Goal: Transaction & Acquisition: Book appointment/travel/reservation

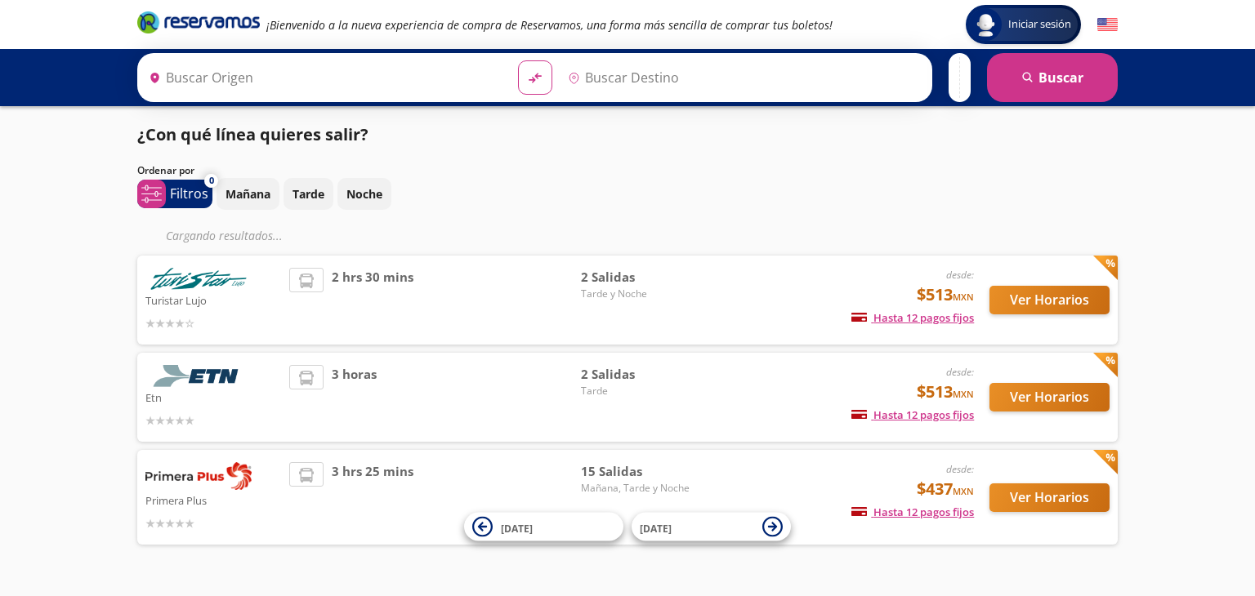
type input "Querétaro, Querétaro"
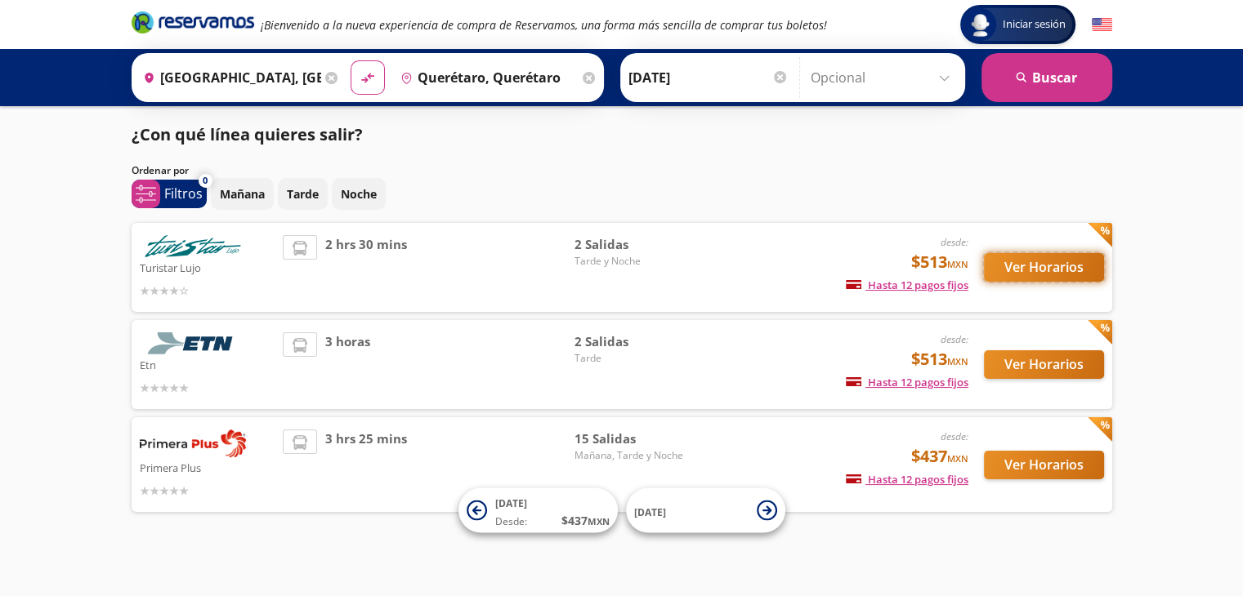
click at [1024, 268] on button "Ver Horarios" at bounding box center [1044, 267] width 120 height 29
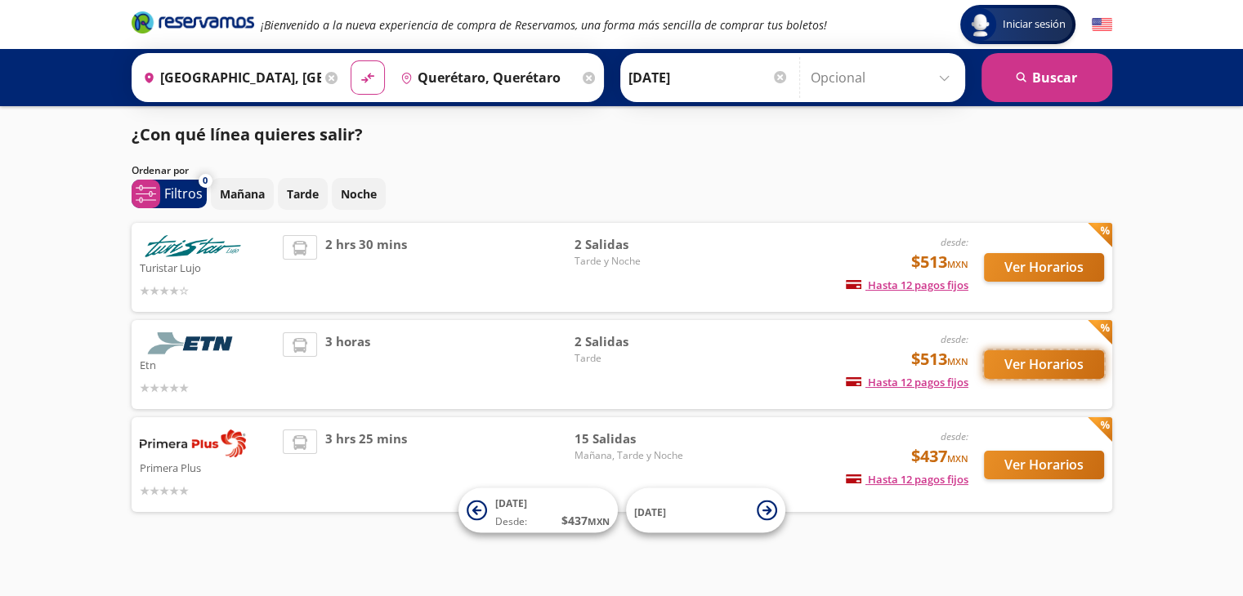
click at [1049, 366] on button "Ver Horarios" at bounding box center [1044, 365] width 120 height 29
click at [1069, 459] on button "Ver Horarios" at bounding box center [1044, 465] width 120 height 29
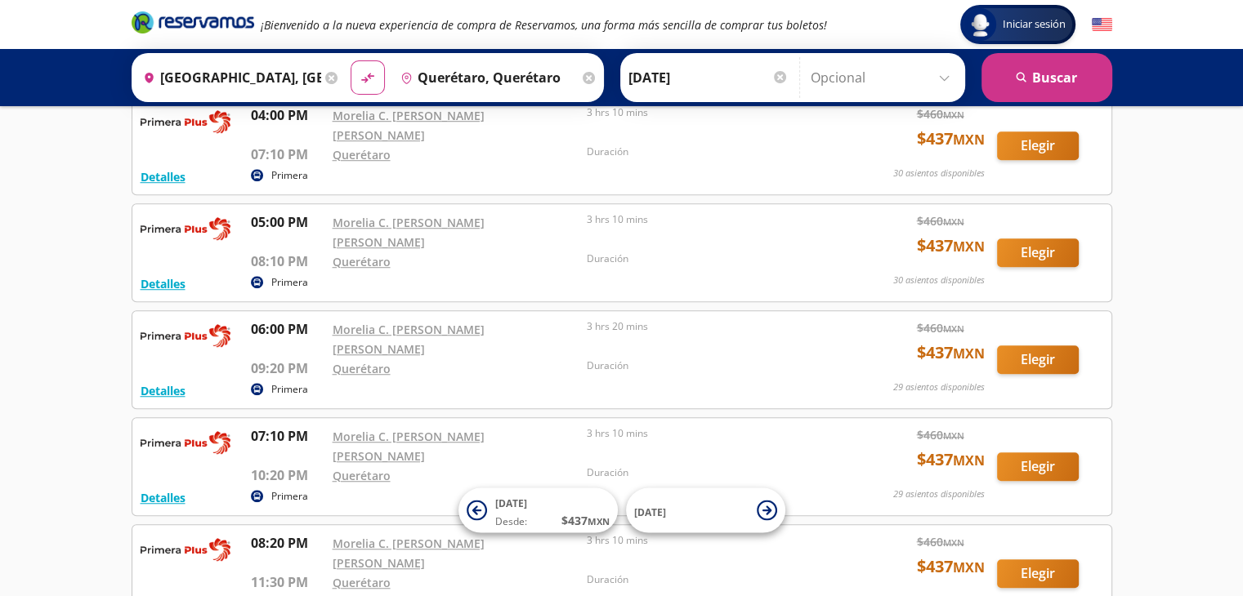
scroll to position [1185, 0]
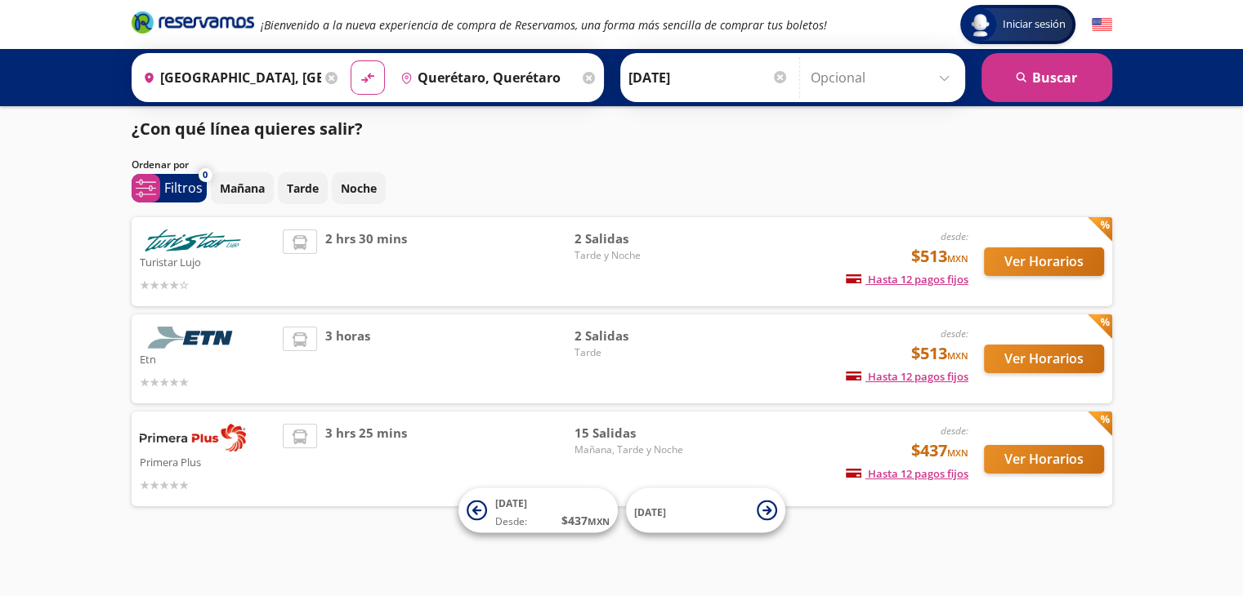
scroll to position [6, 0]
click at [302, 190] on p "Tarde" at bounding box center [303, 188] width 32 height 17
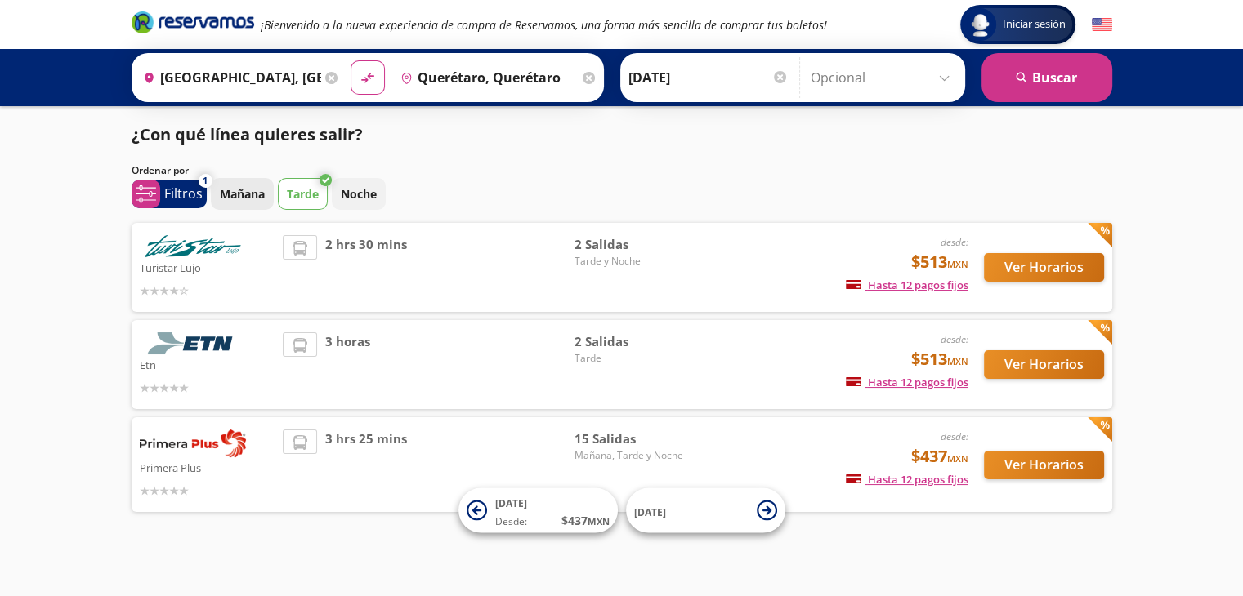
click at [253, 195] on p "Mañana" at bounding box center [242, 193] width 45 height 17
click at [306, 197] on p "Tarde" at bounding box center [303, 193] width 32 height 17
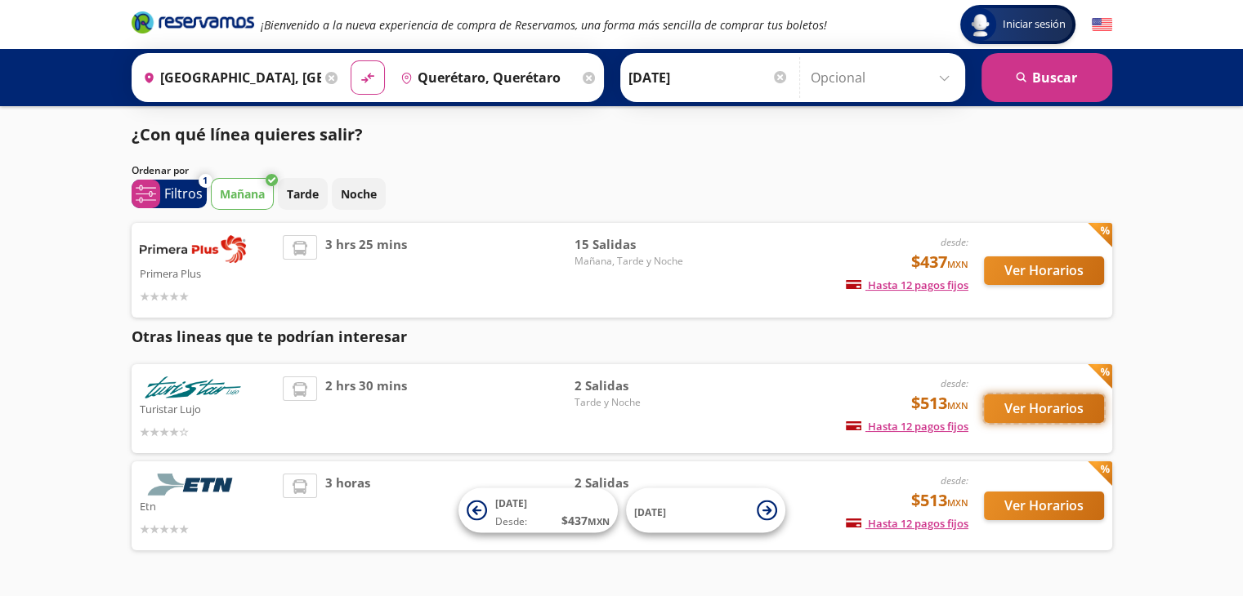
click at [1025, 409] on button "Ver Horarios" at bounding box center [1044, 409] width 120 height 29
click at [1041, 271] on button "Ver Horarios" at bounding box center [1044, 271] width 120 height 29
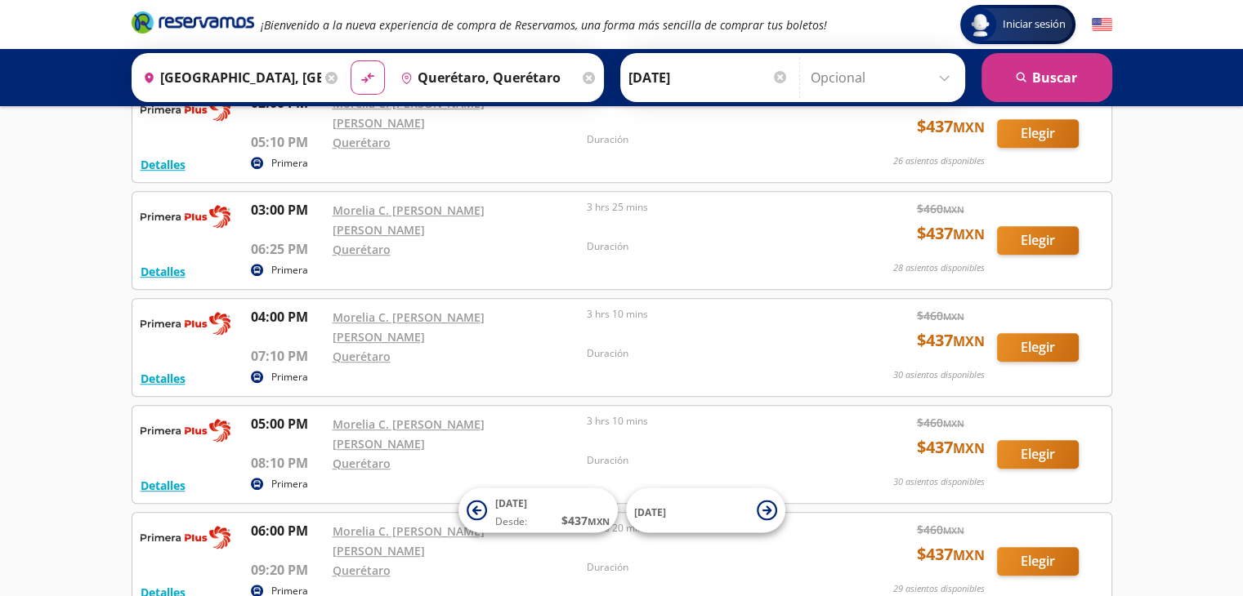
scroll to position [1031, 0]
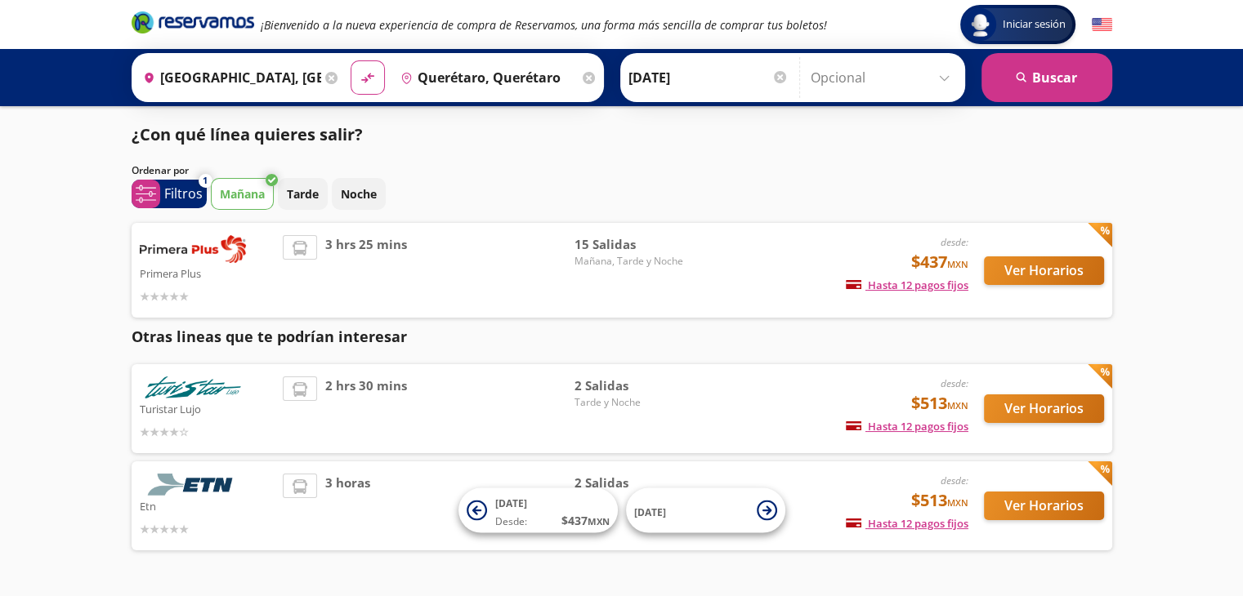
click at [219, 73] on input "[GEOGRAPHIC_DATA], [GEOGRAPHIC_DATA]" at bounding box center [228, 77] width 185 height 41
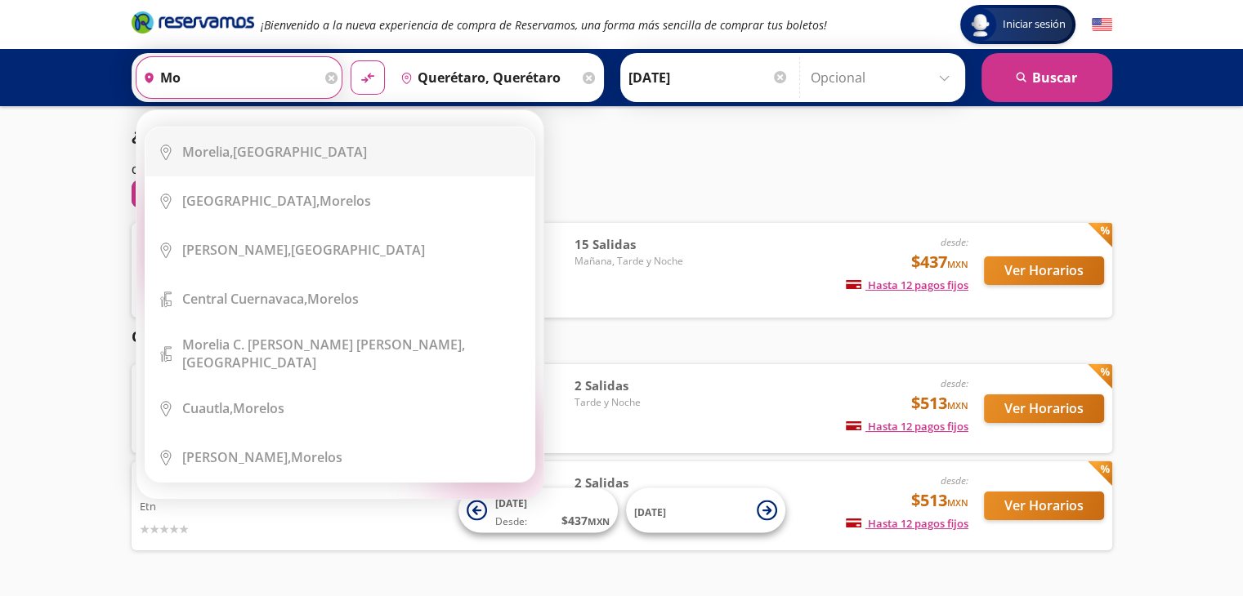
type input "m"
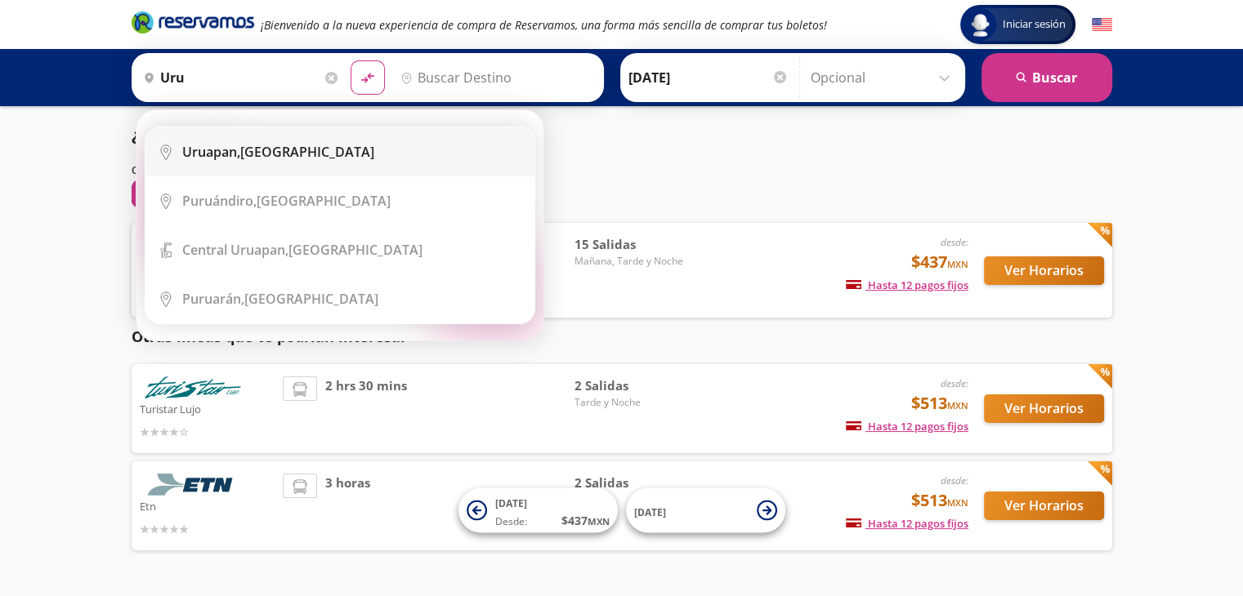
click at [275, 154] on div "Uruapan, [GEOGRAPHIC_DATA]" at bounding box center [278, 152] width 192 height 18
type input "Uruapan, [GEOGRAPHIC_DATA]"
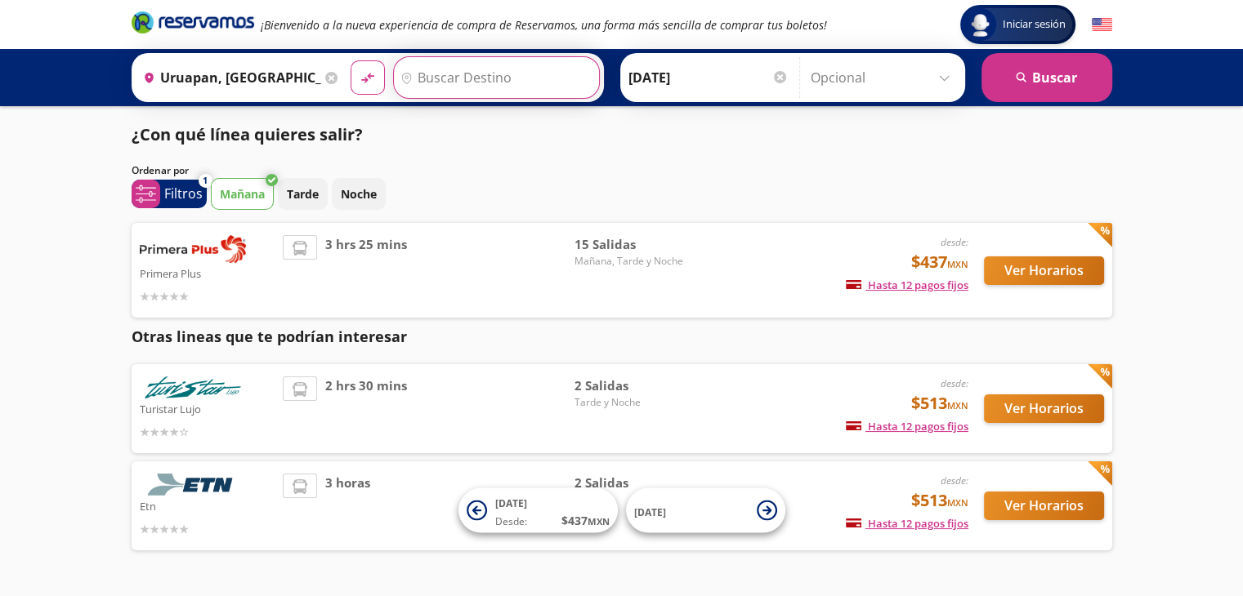
click at [422, 79] on input "Destino" at bounding box center [494, 77] width 201 height 41
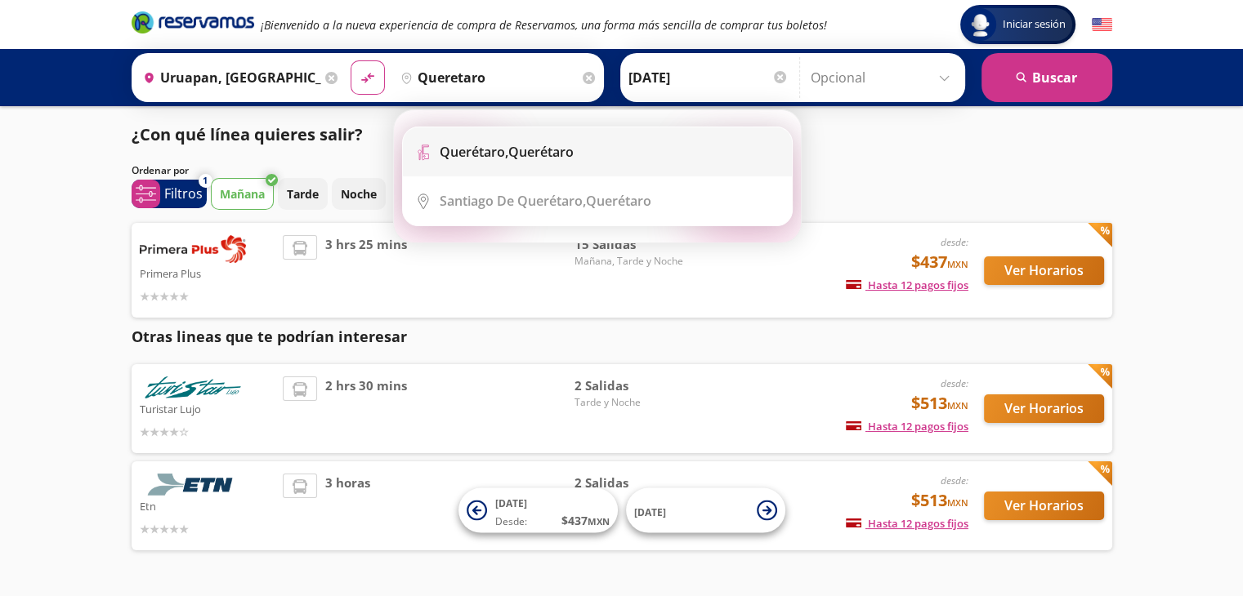
click at [497, 151] on b "Querétaro," at bounding box center [474, 152] width 69 height 18
type input "Querétaro, Querétaro"
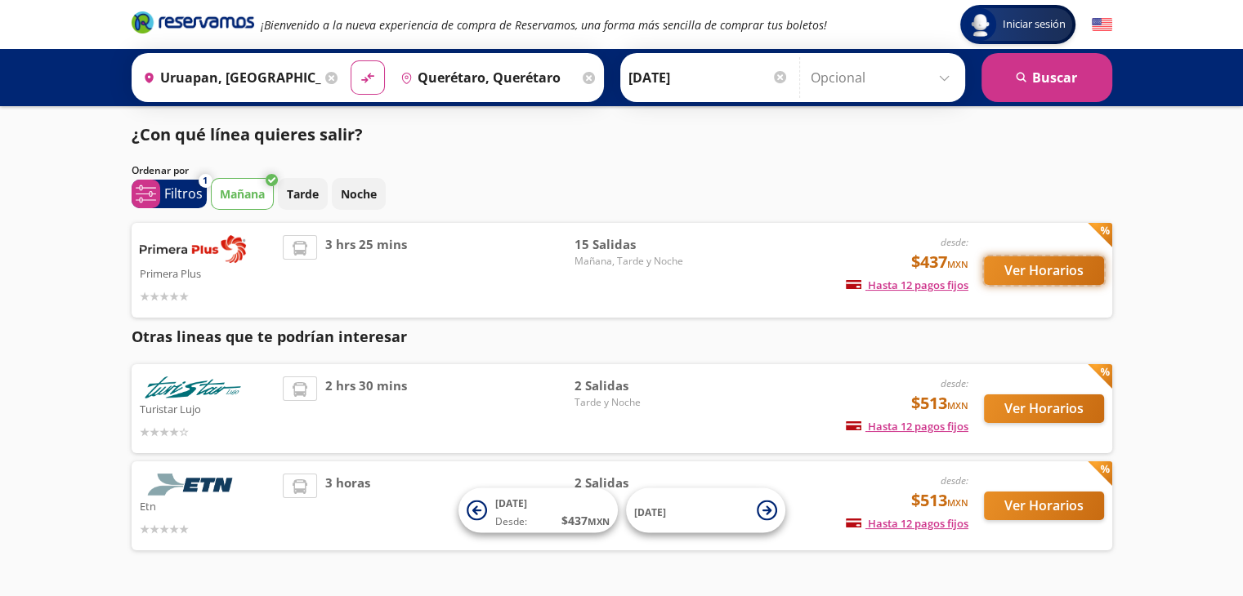
click at [1034, 268] on button "Ver Horarios" at bounding box center [1044, 271] width 120 height 29
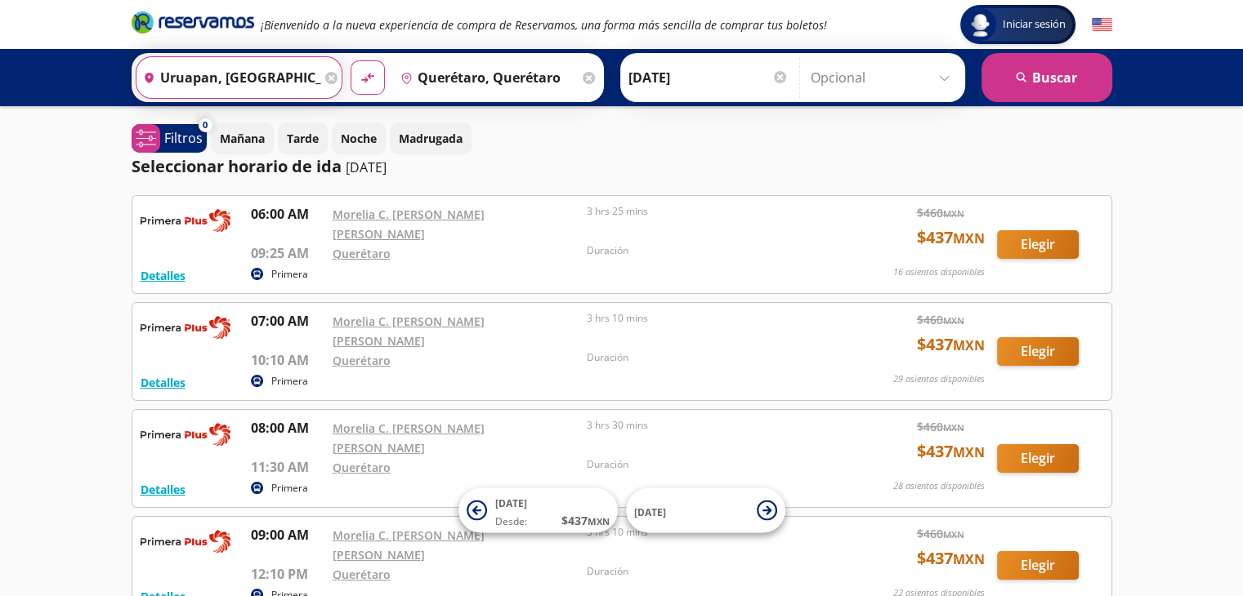
click at [242, 76] on input "Uruapan, [GEOGRAPHIC_DATA]" at bounding box center [228, 77] width 185 height 41
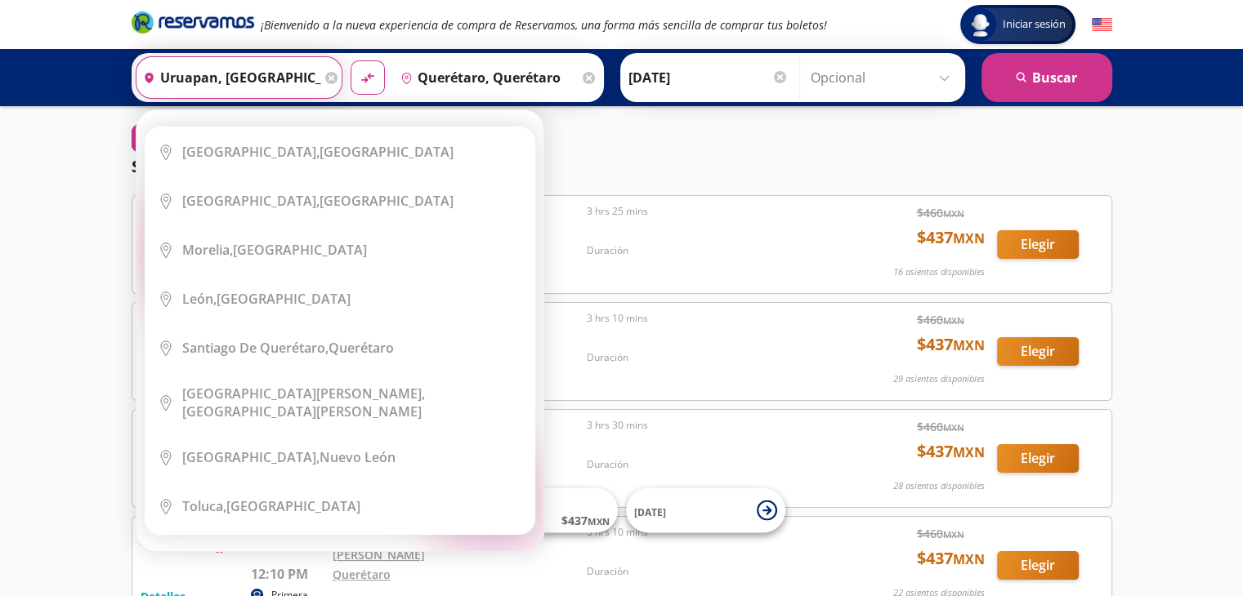
click at [265, 78] on input "Uruapan, [GEOGRAPHIC_DATA]" at bounding box center [228, 77] width 185 height 41
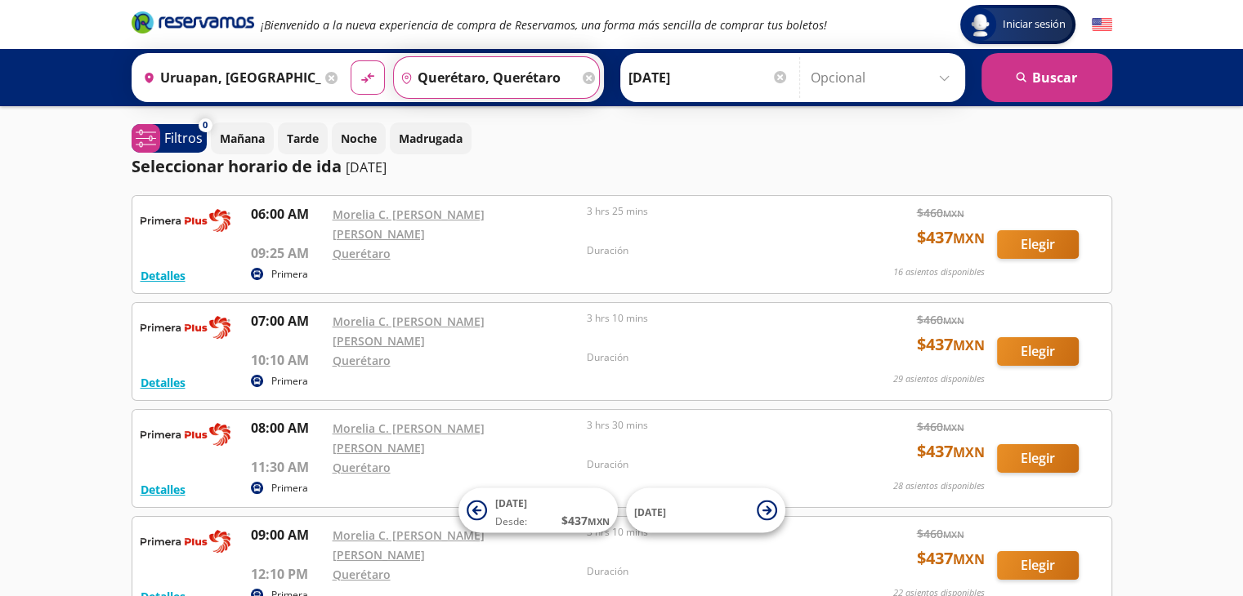
click at [432, 76] on input "Querétaro, Querétaro" at bounding box center [486, 77] width 185 height 41
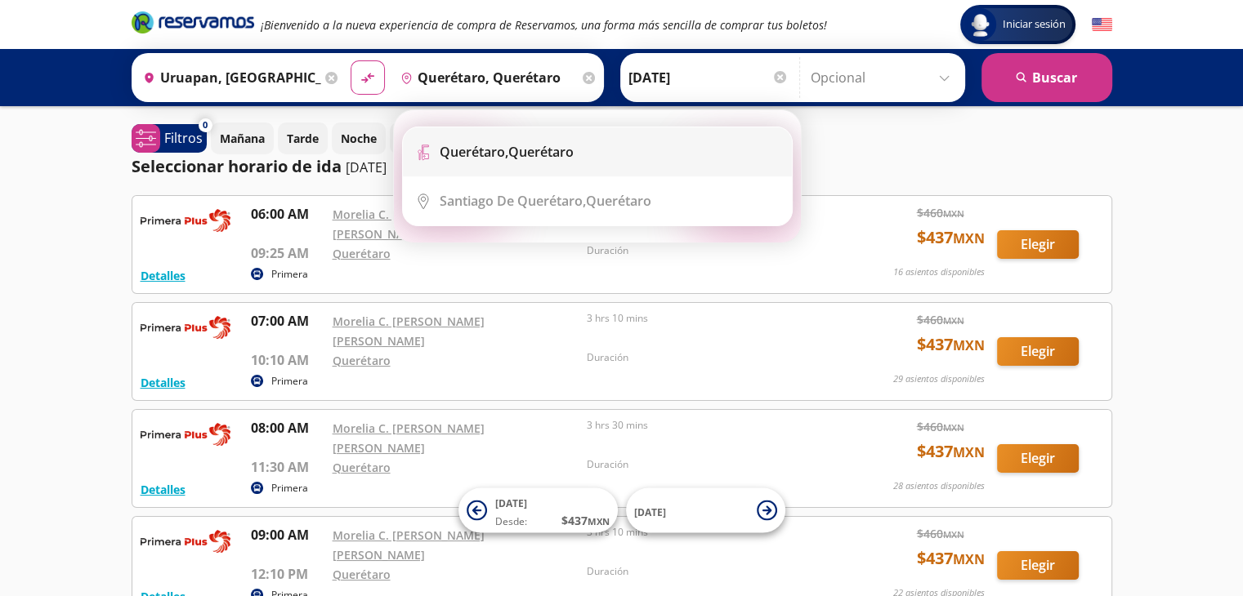
click at [465, 155] on b "Querétaro," at bounding box center [474, 152] width 69 height 18
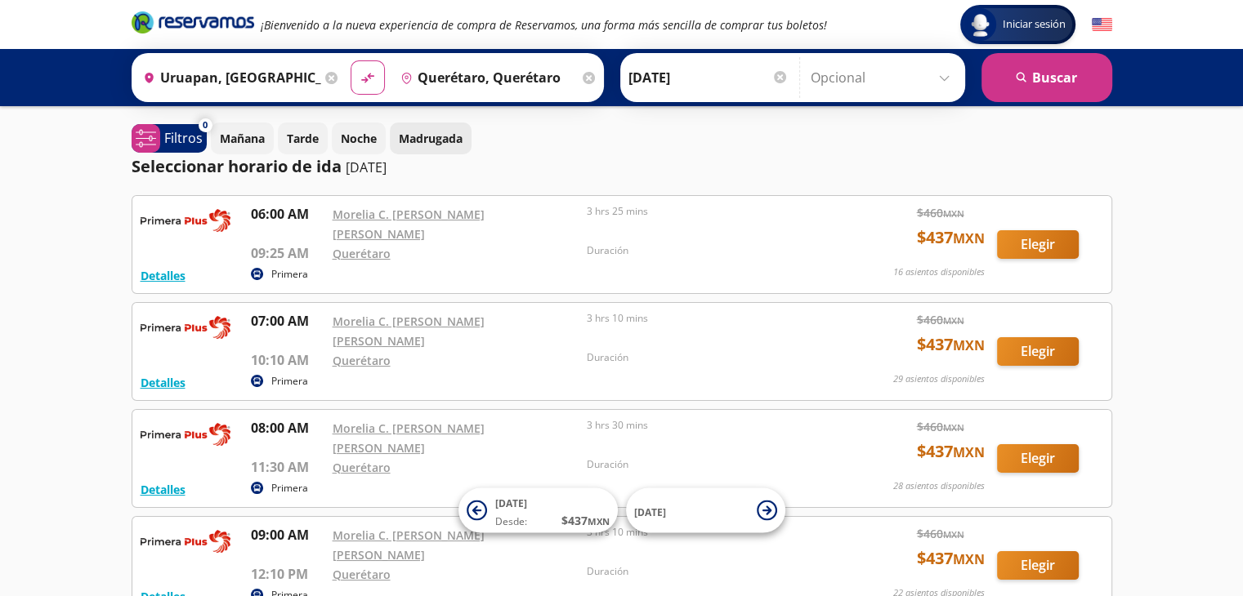
click at [429, 137] on p "Madrugada" at bounding box center [431, 138] width 64 height 17
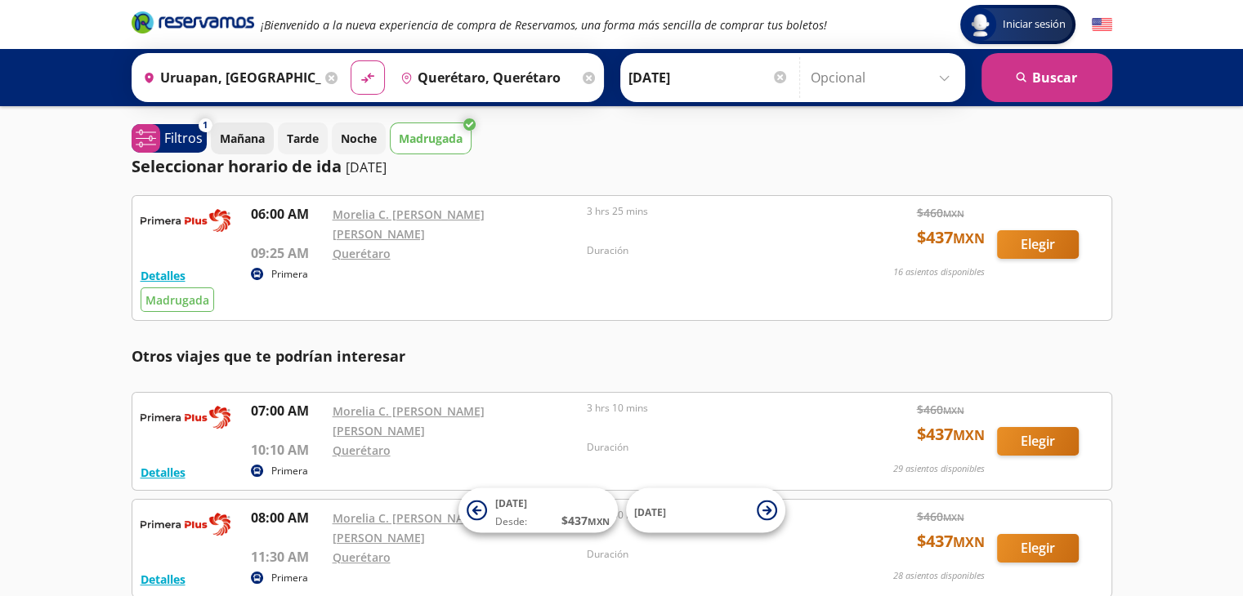
click at [259, 141] on p "Mañana" at bounding box center [242, 138] width 45 height 17
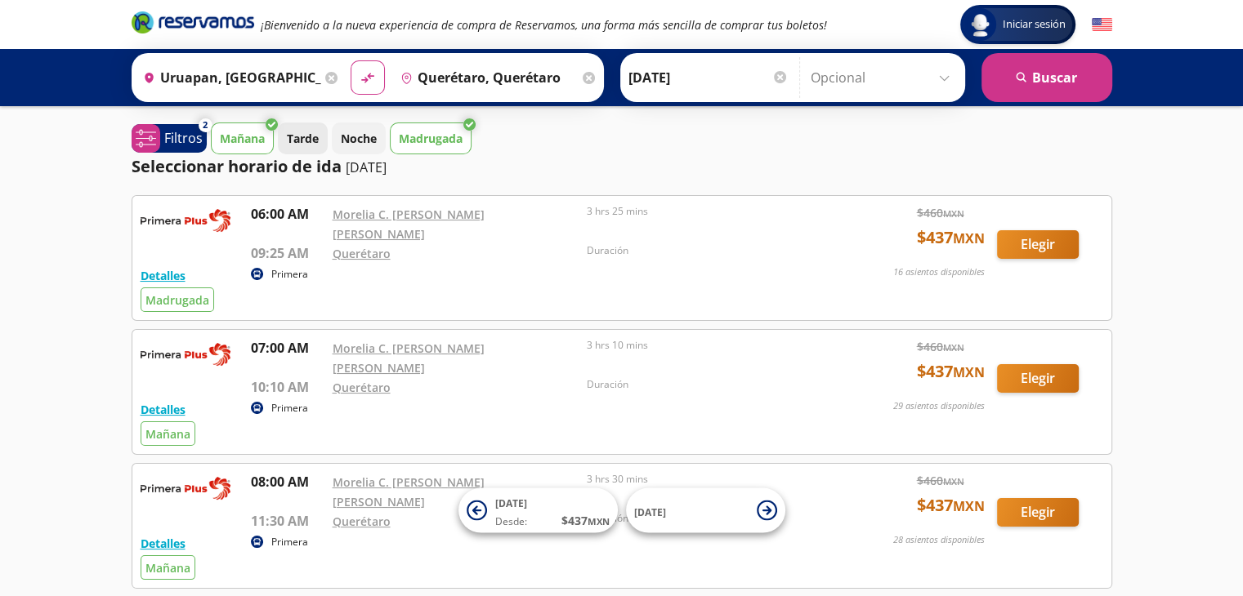
click at [313, 138] on p "Tarde" at bounding box center [303, 138] width 32 height 17
click at [310, 139] on p "Tarde" at bounding box center [303, 138] width 32 height 17
click at [271, 120] on icon at bounding box center [272, 124] width 12 height 12
click at [468, 123] on icon at bounding box center [469, 124] width 12 height 12
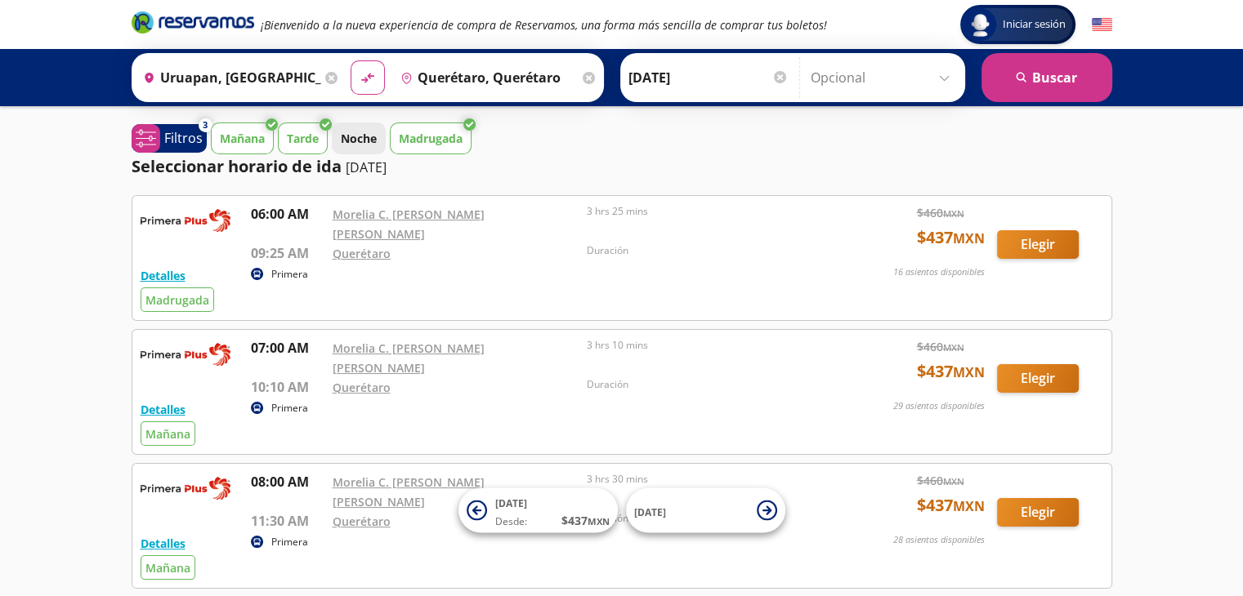
click at [365, 141] on p "Noche" at bounding box center [359, 138] width 36 height 17
click at [474, 123] on icon at bounding box center [469, 124] width 12 height 12
click at [362, 141] on p "Noche" at bounding box center [359, 138] width 36 height 17
click at [1062, 74] on button "search [GEOGRAPHIC_DATA]" at bounding box center [1046, 77] width 131 height 49
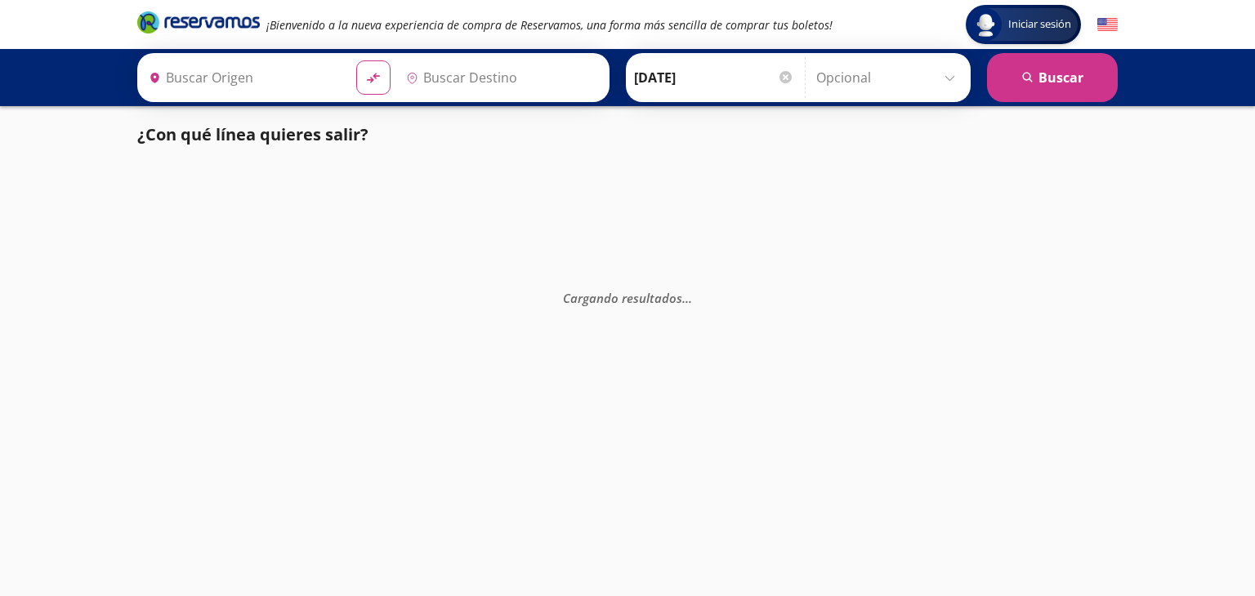
type input "Querétaro, Querétaro"
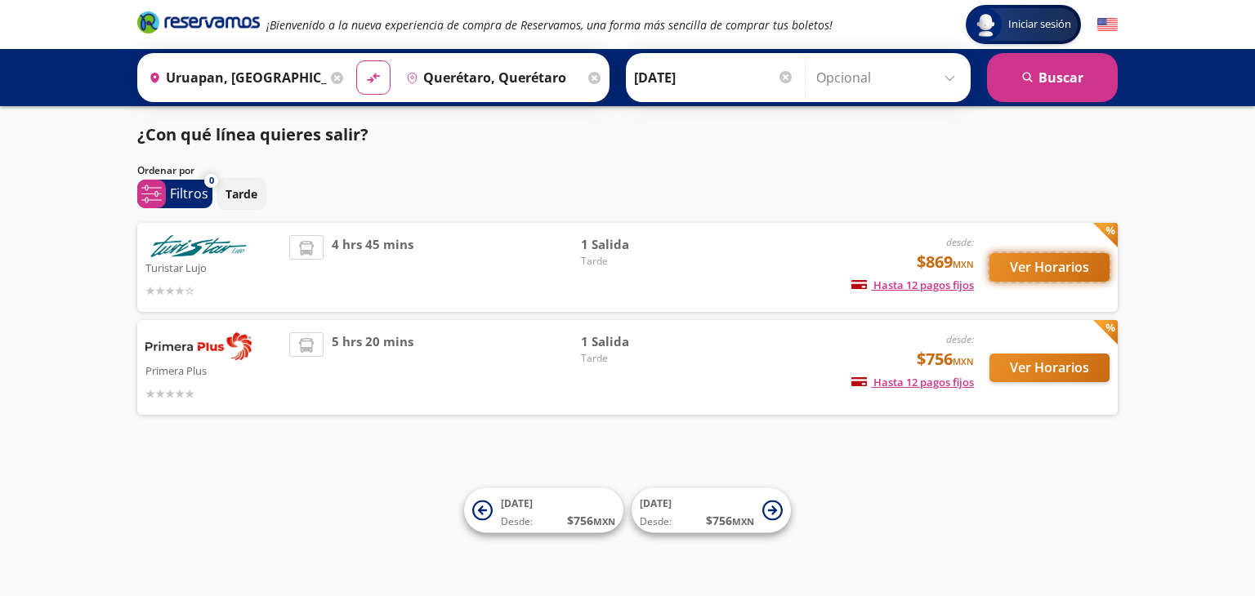
click at [1016, 262] on button "Ver Horarios" at bounding box center [1050, 267] width 120 height 29
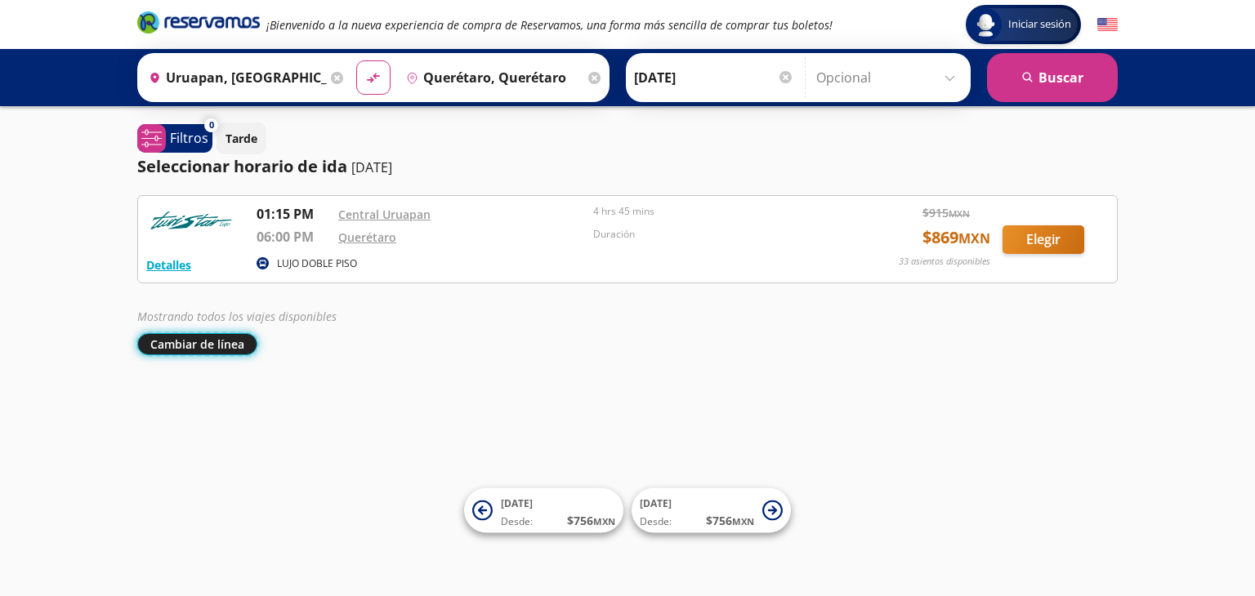
click at [203, 339] on button "Cambiar de línea" at bounding box center [197, 344] width 120 height 22
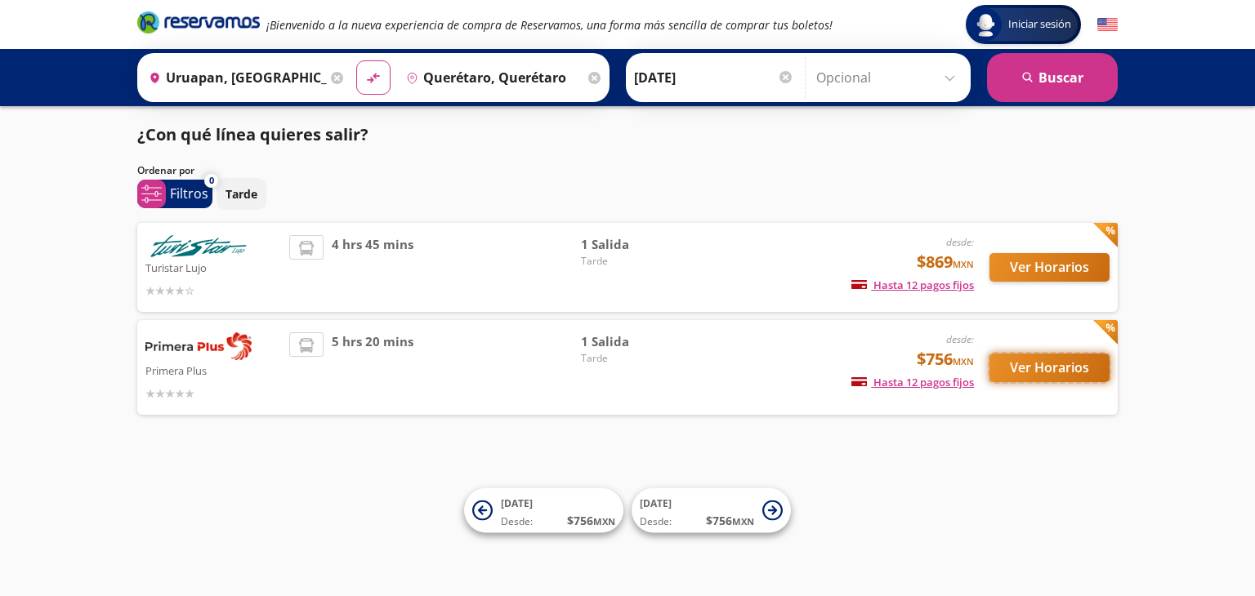
click at [1040, 366] on button "Ver Horarios" at bounding box center [1050, 368] width 120 height 29
click at [1046, 267] on button "Ver Horarios" at bounding box center [1050, 267] width 120 height 29
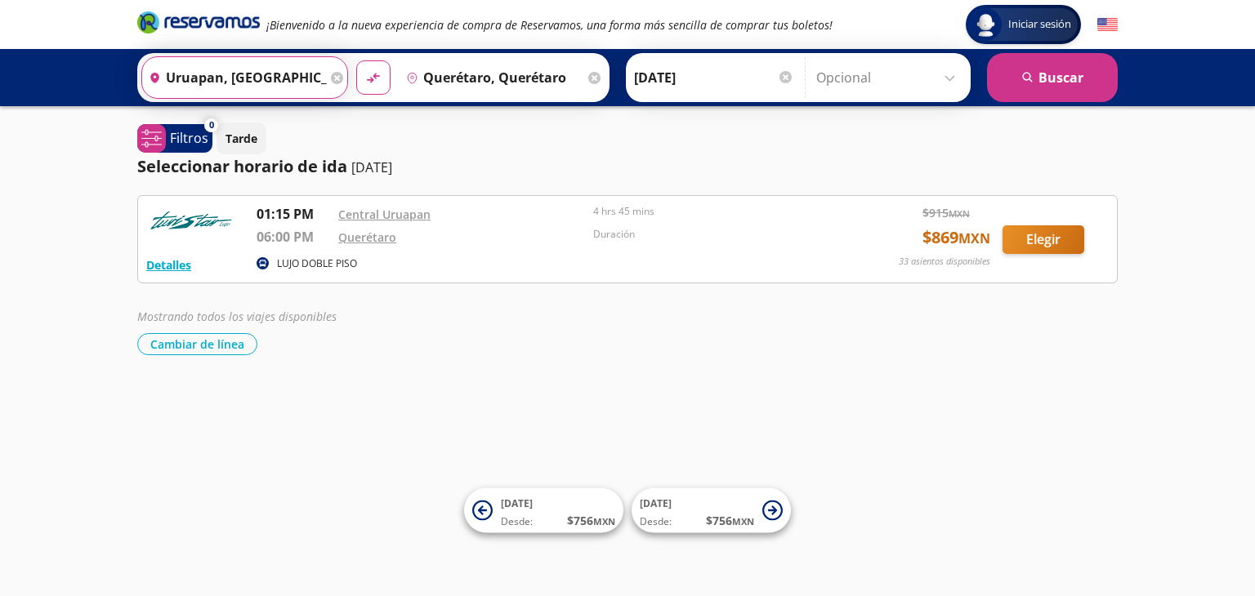
click at [287, 76] on input "Uruapan, [GEOGRAPHIC_DATA]" at bounding box center [234, 77] width 185 height 41
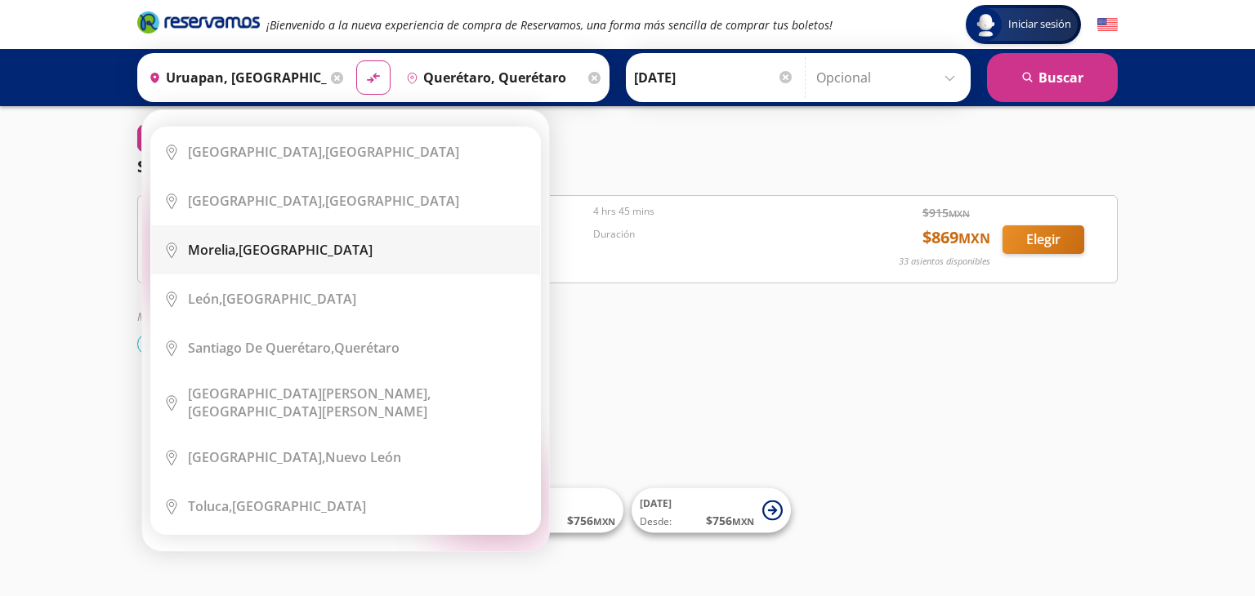
click at [268, 252] on div "[GEOGRAPHIC_DATA], [GEOGRAPHIC_DATA]" at bounding box center [280, 250] width 185 height 18
type input "[GEOGRAPHIC_DATA], [GEOGRAPHIC_DATA]"
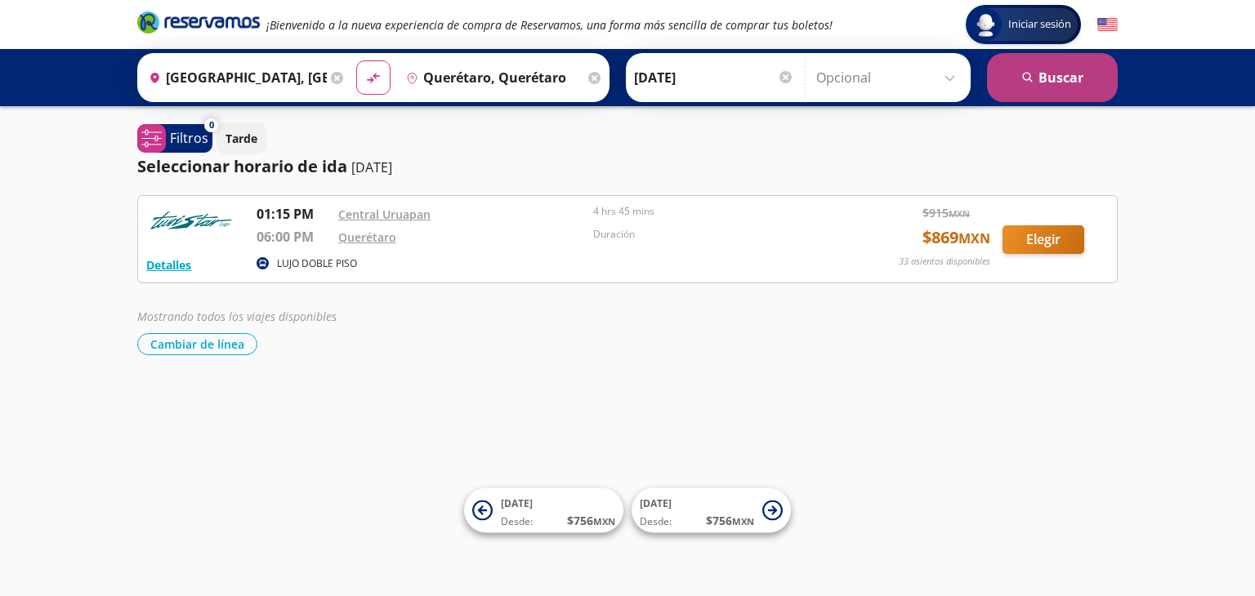
click at [1062, 76] on button "search [GEOGRAPHIC_DATA]" at bounding box center [1052, 77] width 131 height 49
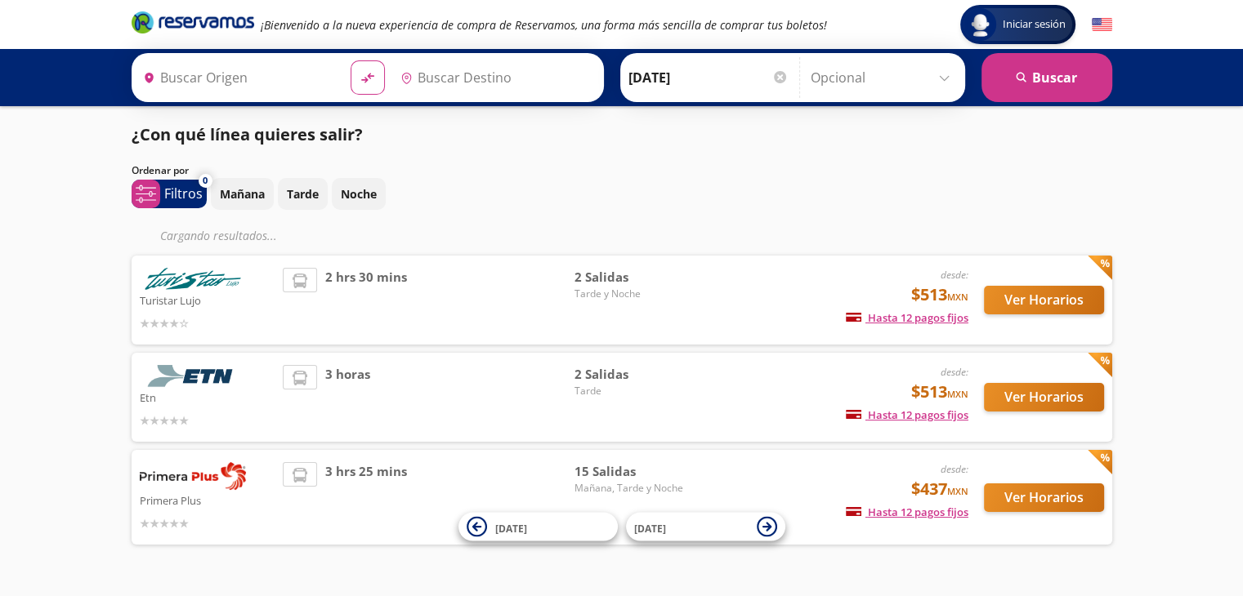
type input "[GEOGRAPHIC_DATA], [GEOGRAPHIC_DATA]"
type input "Querétaro, Querétaro"
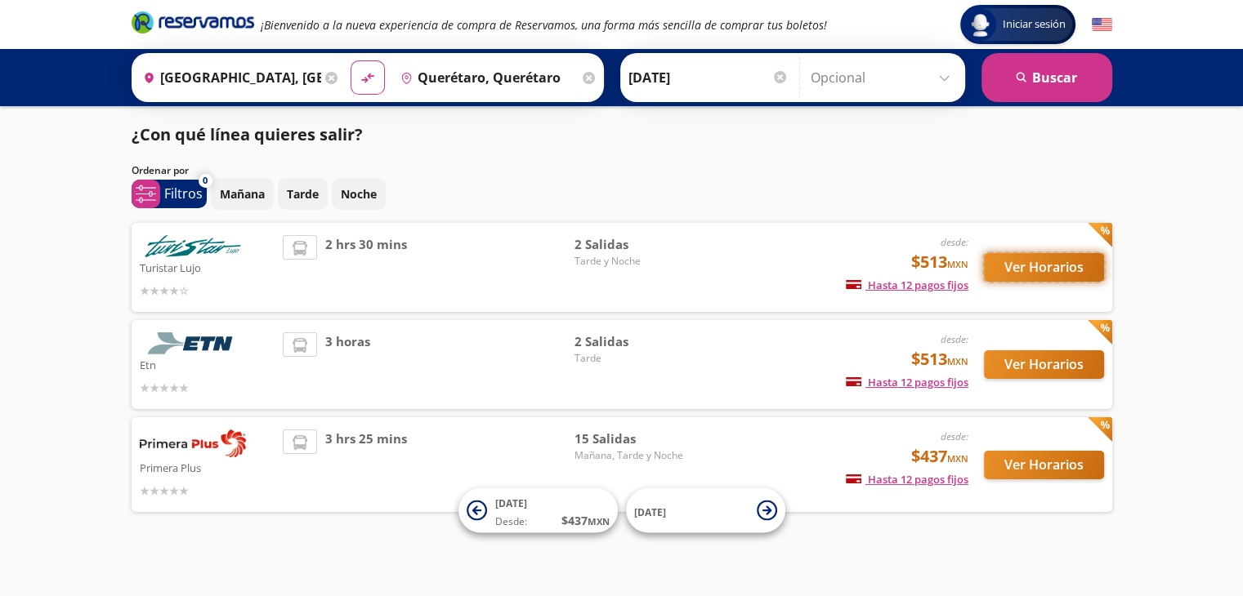
click at [1056, 266] on button "Ver Horarios" at bounding box center [1044, 267] width 120 height 29
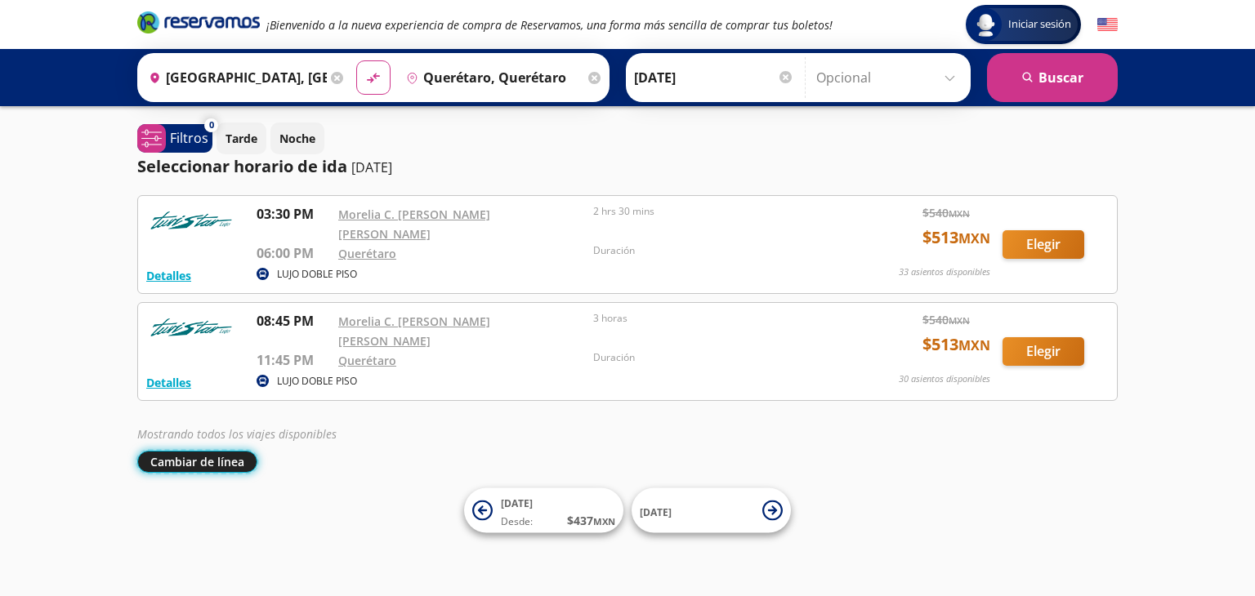
click at [212, 451] on button "Cambiar de línea" at bounding box center [197, 462] width 120 height 22
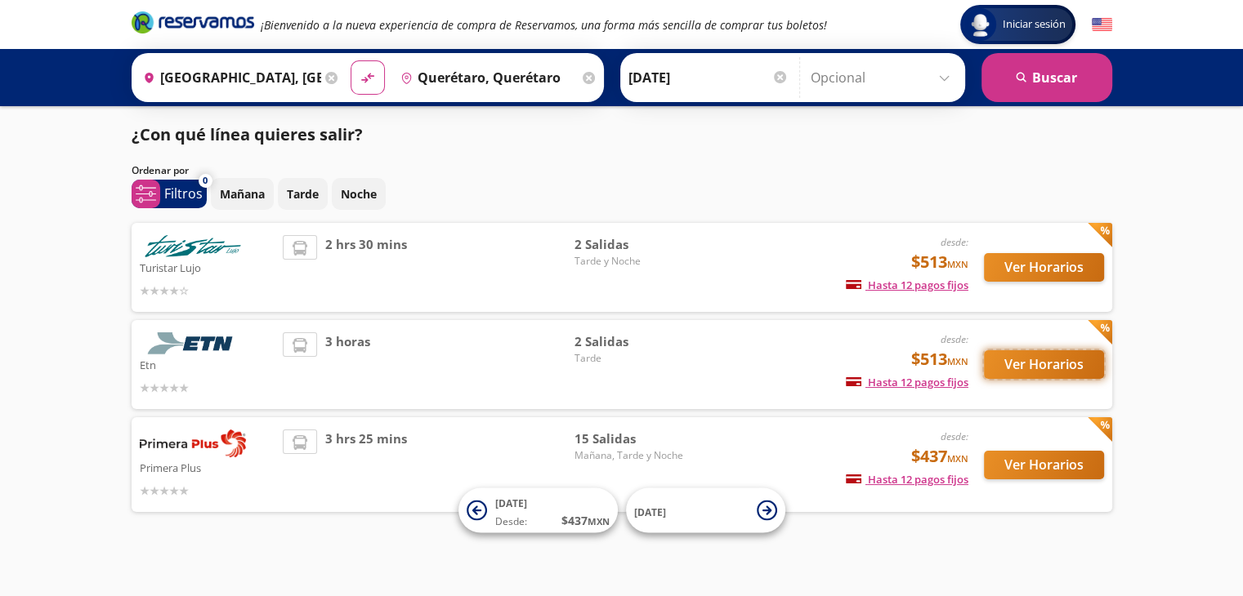
click at [1049, 364] on button "Ver Horarios" at bounding box center [1044, 365] width 120 height 29
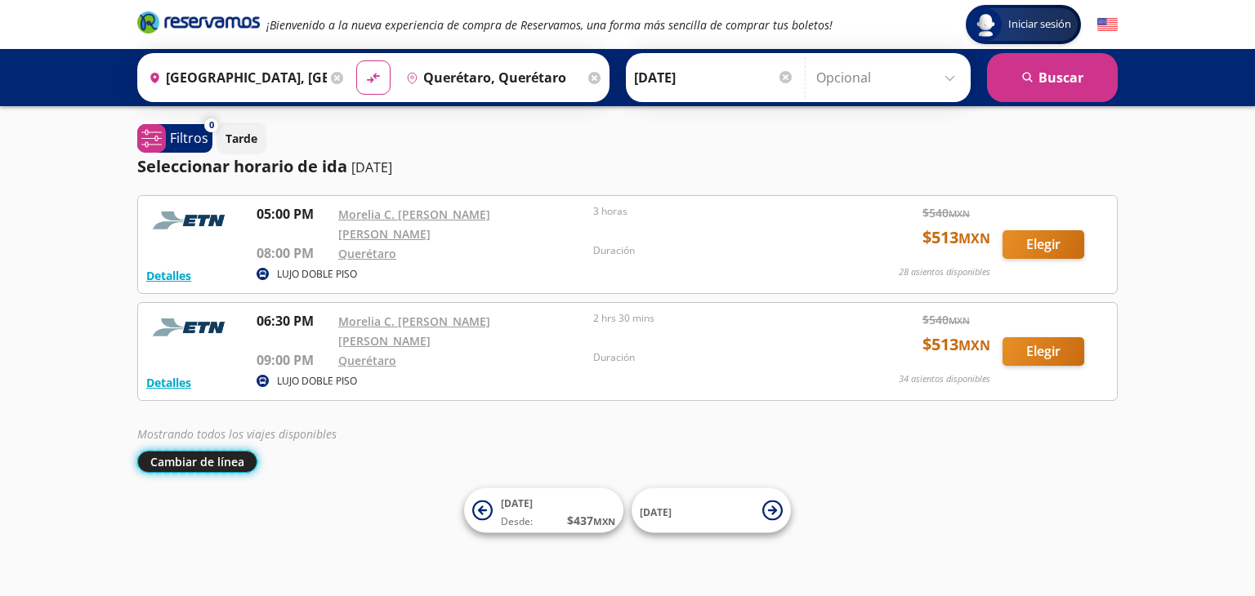
click at [181, 451] on button "Cambiar de línea" at bounding box center [197, 462] width 120 height 22
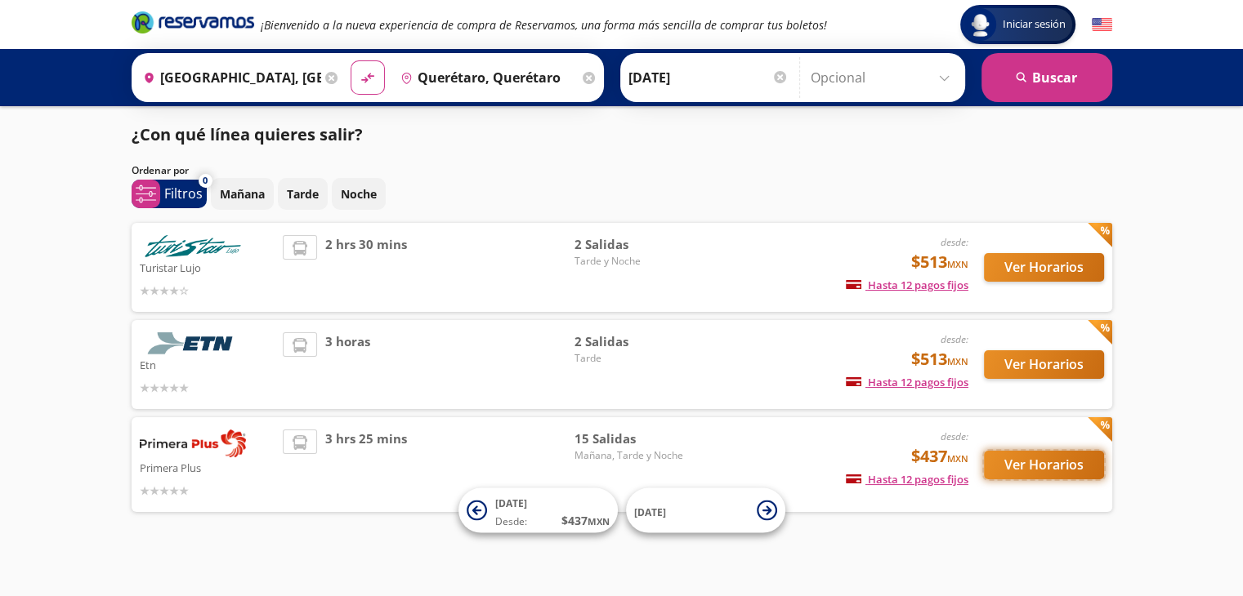
click at [1044, 466] on button "Ver Horarios" at bounding box center [1044, 465] width 120 height 29
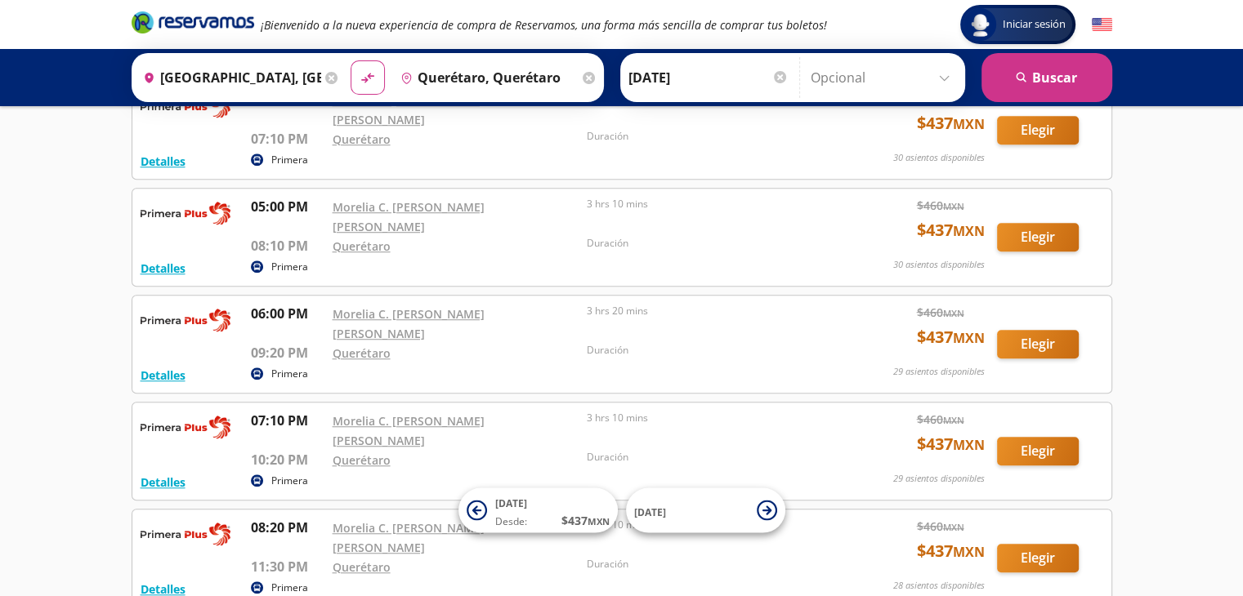
scroll to position [541, 0]
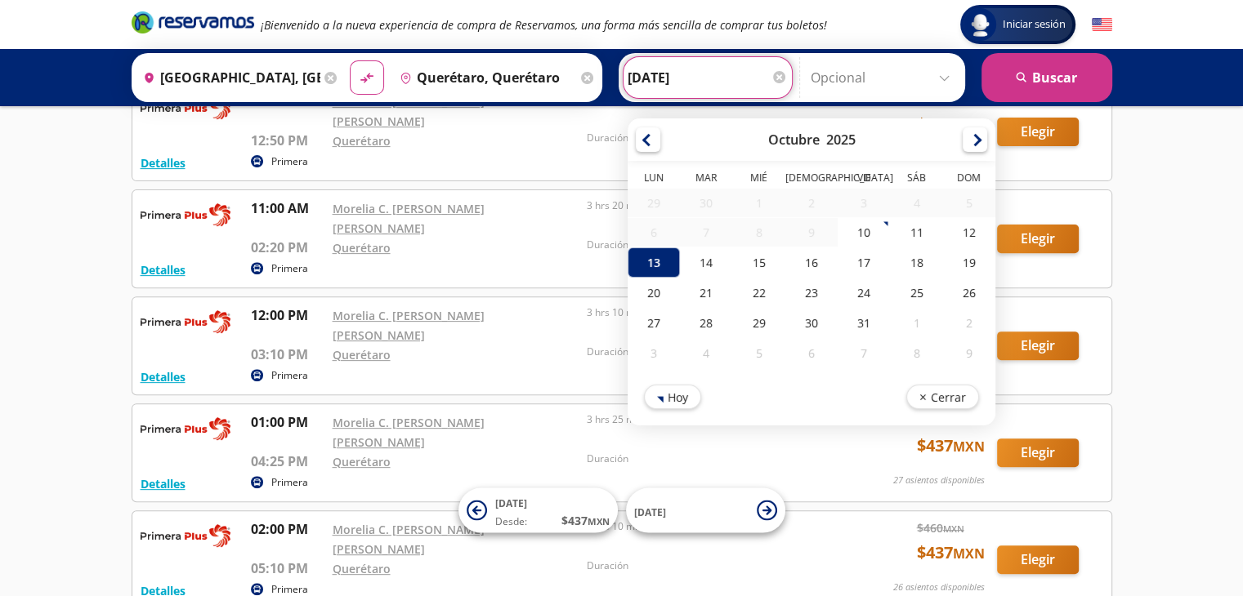
click at [657, 81] on input "[DATE]" at bounding box center [708, 77] width 160 height 41
click at [963, 235] on div "12" at bounding box center [968, 232] width 52 height 30
type input "[DATE]"
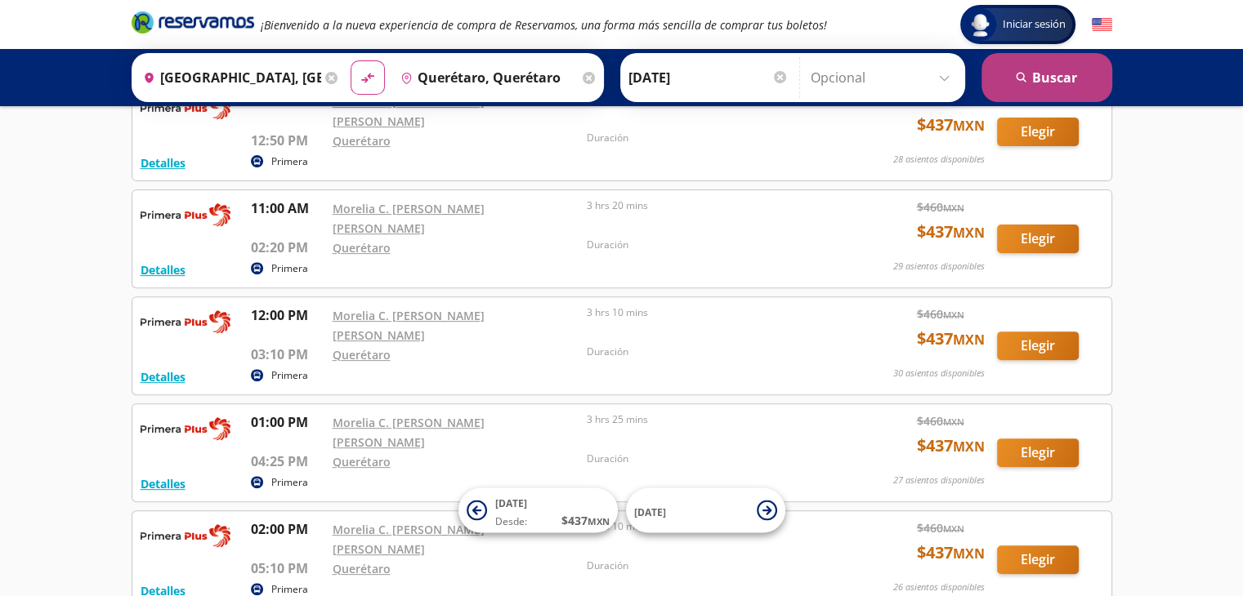
click at [1048, 79] on button "search [GEOGRAPHIC_DATA]" at bounding box center [1046, 77] width 131 height 49
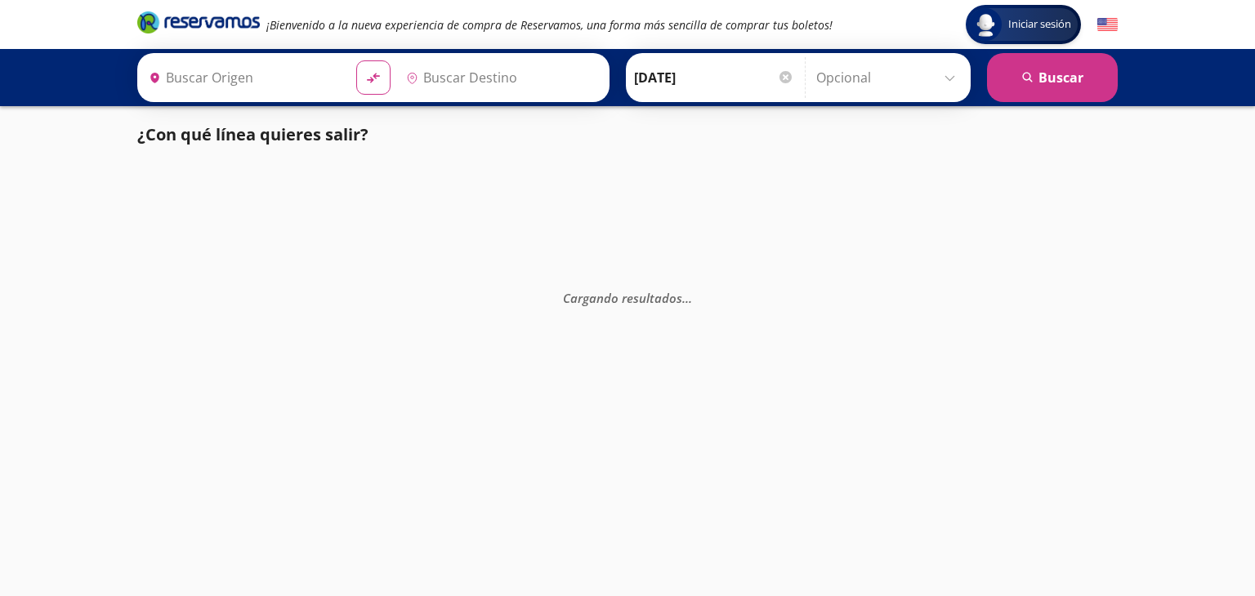
type input "[GEOGRAPHIC_DATA], [GEOGRAPHIC_DATA]"
type input "Querétaro, Querétaro"
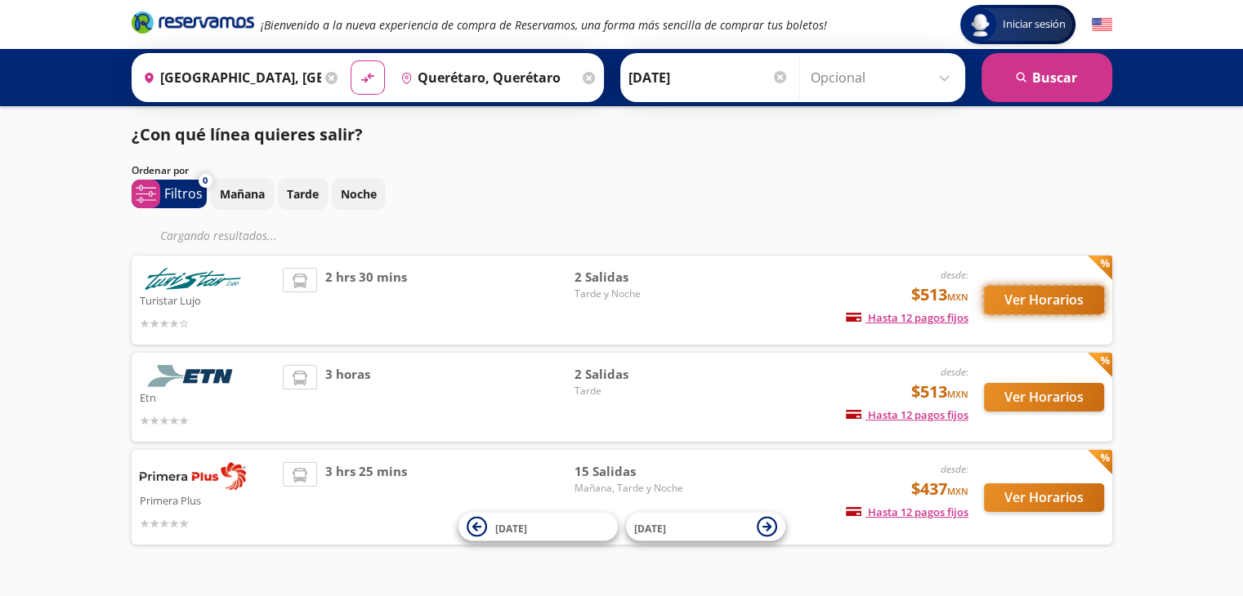
click at [1049, 298] on div "Ver Horarios" at bounding box center [1036, 300] width 136 height 65
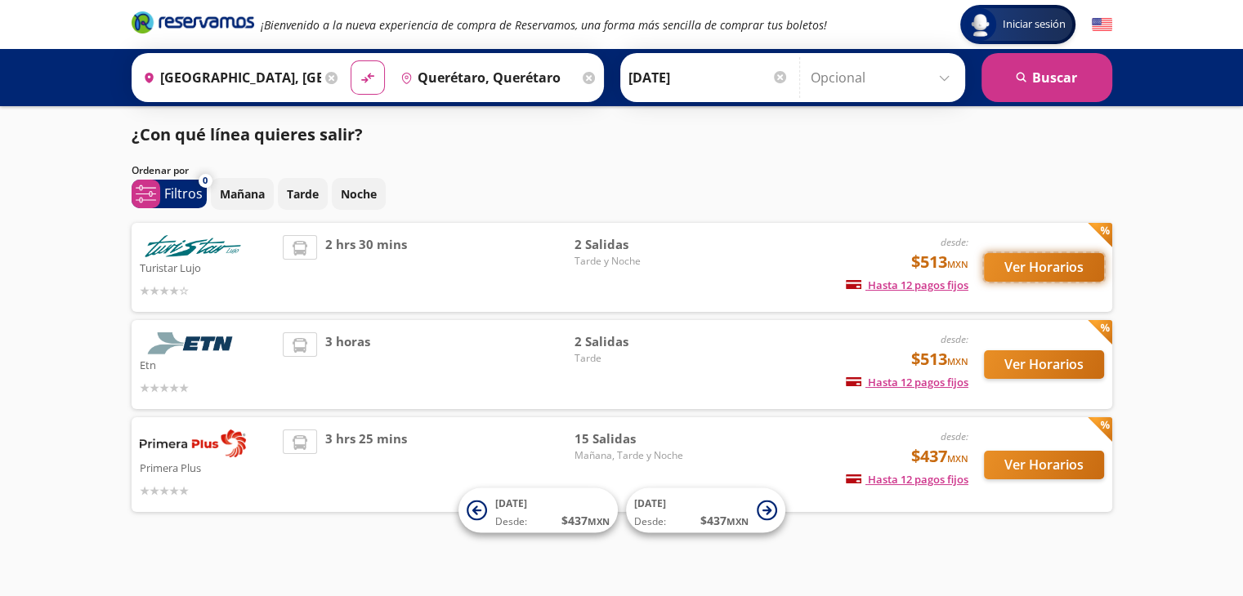
click at [1037, 265] on button "Ver Horarios" at bounding box center [1044, 267] width 120 height 29
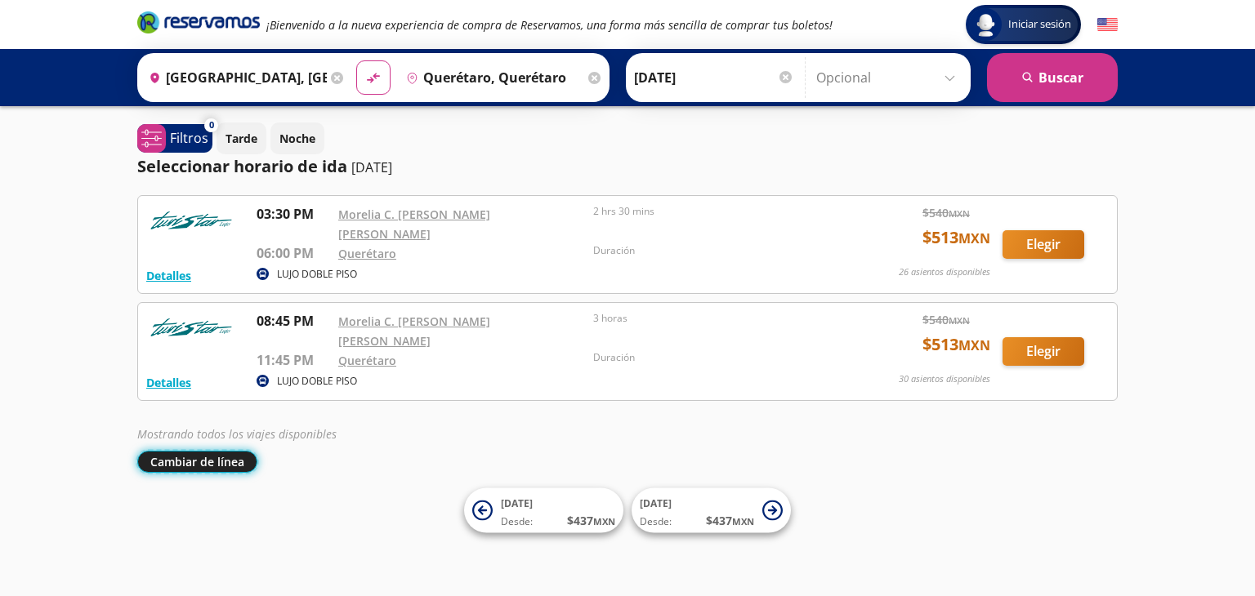
click at [206, 451] on button "Cambiar de línea" at bounding box center [197, 462] width 120 height 22
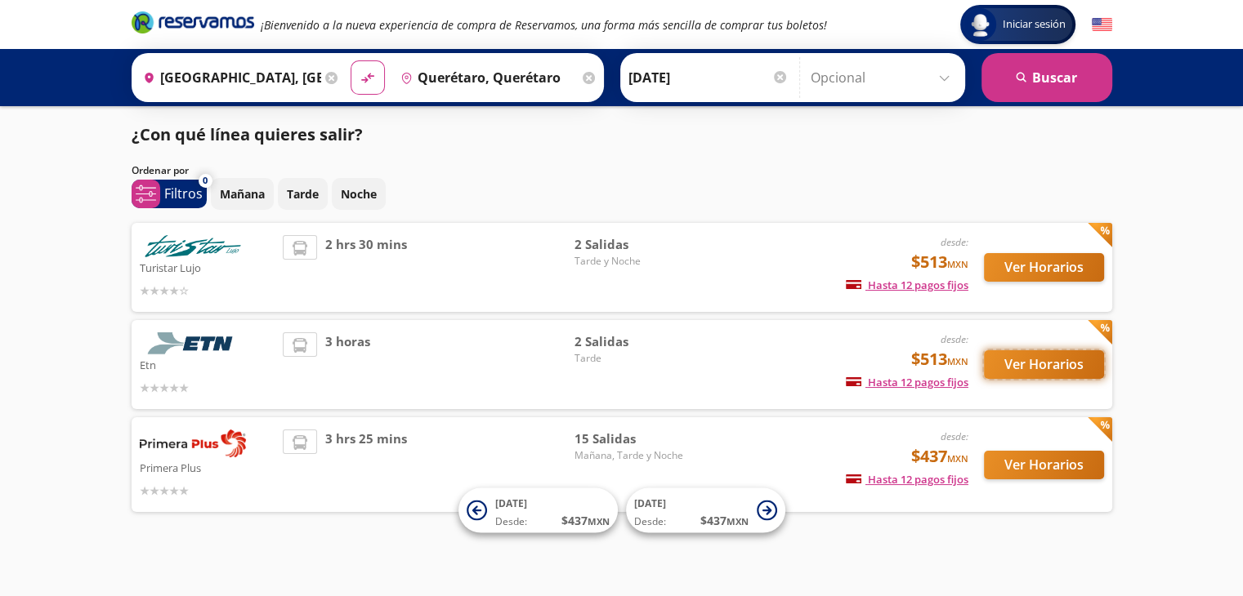
click at [1035, 370] on button "Ver Horarios" at bounding box center [1044, 365] width 120 height 29
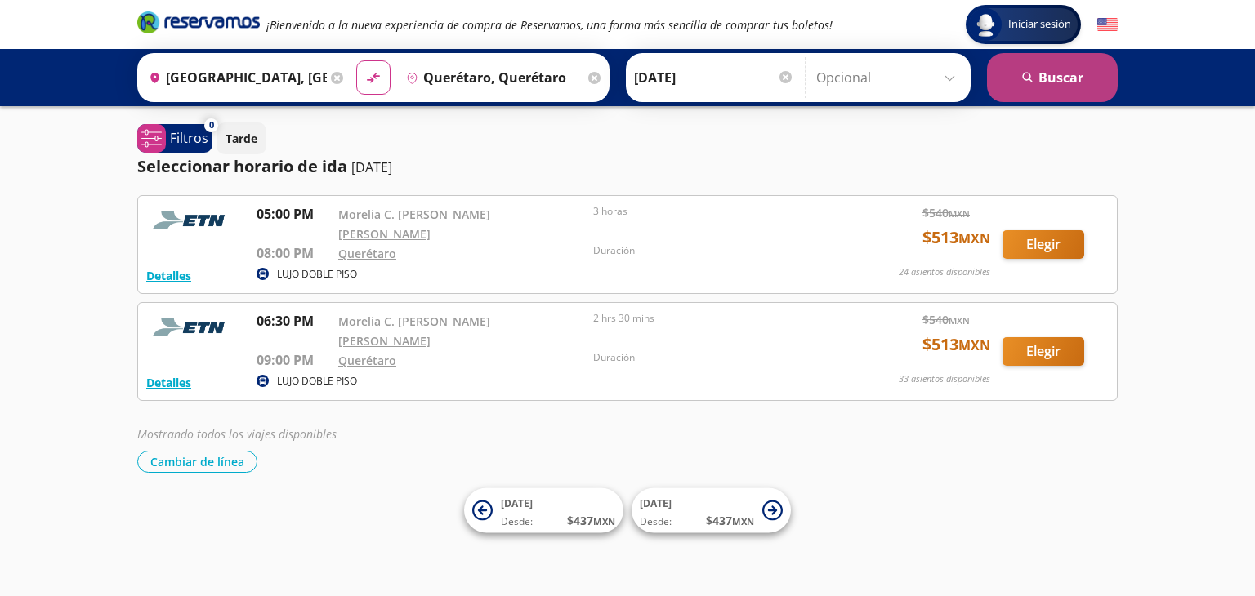
click at [1050, 81] on button "search [GEOGRAPHIC_DATA]" at bounding box center [1052, 77] width 131 height 49
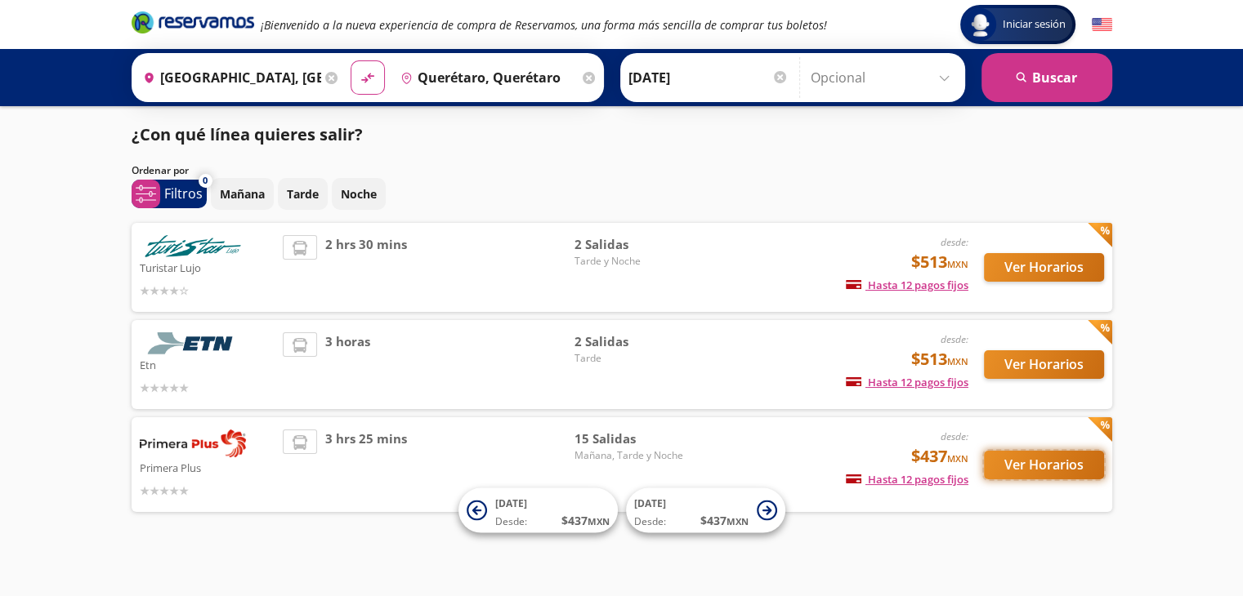
click at [1029, 465] on button "Ver Horarios" at bounding box center [1044, 465] width 120 height 29
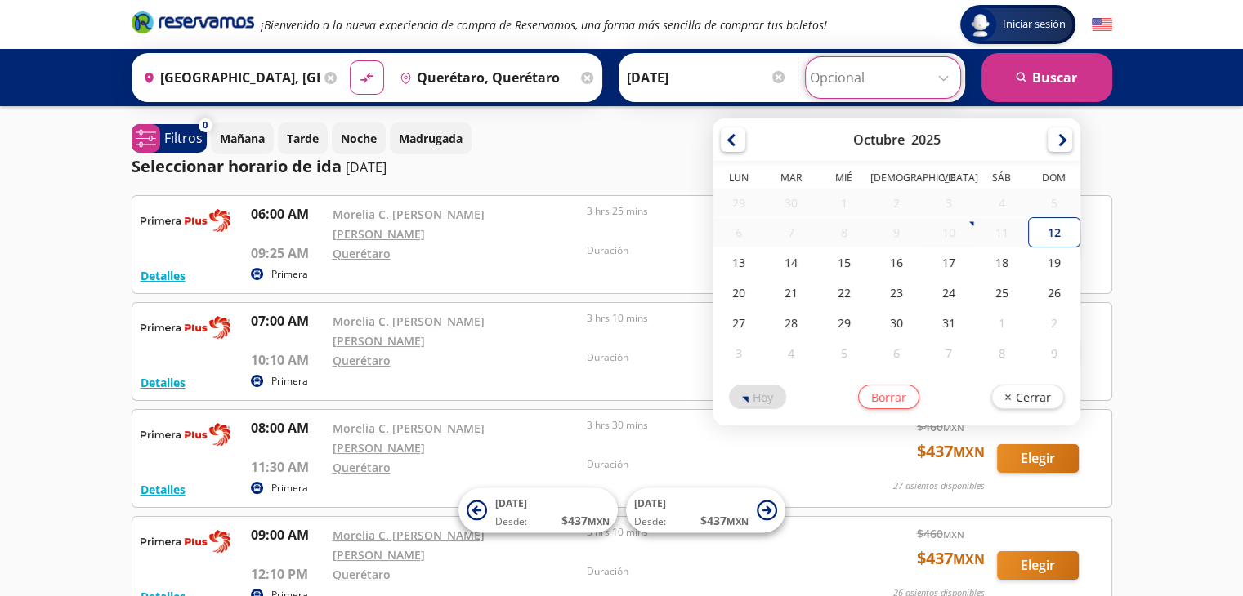
click at [945, 76] on input "Opcional" at bounding box center [883, 77] width 146 height 41
click at [741, 261] on div "13" at bounding box center [739, 263] width 52 height 30
type input "[DATE]"
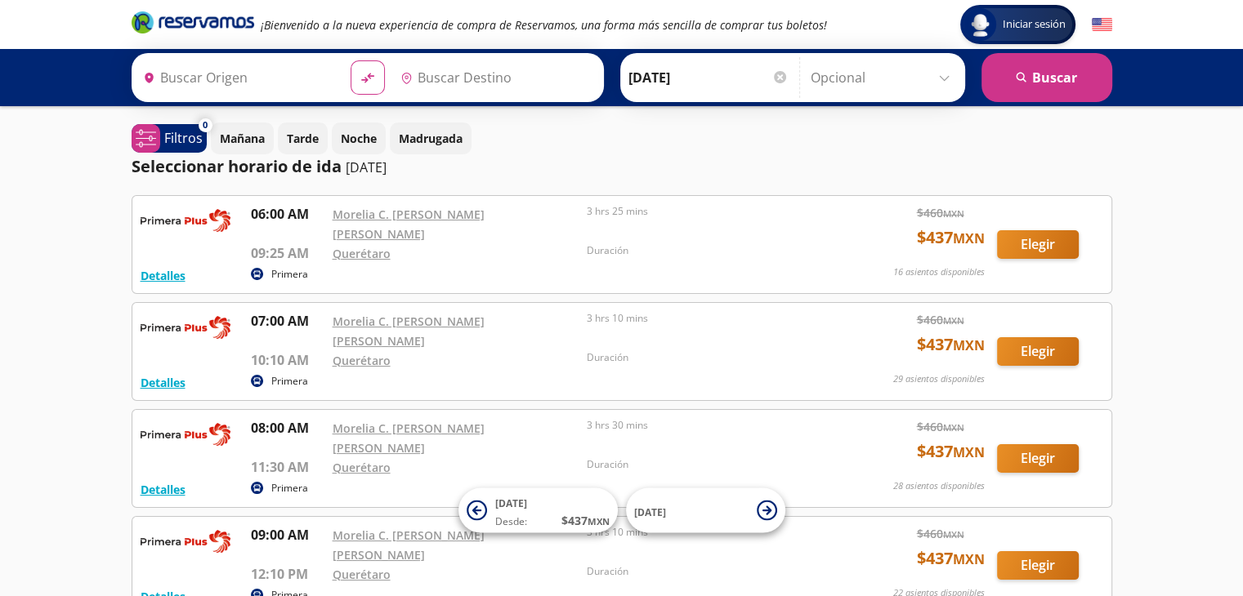
type input "[GEOGRAPHIC_DATA], [GEOGRAPHIC_DATA]"
type input "Querétaro, Querétaro"
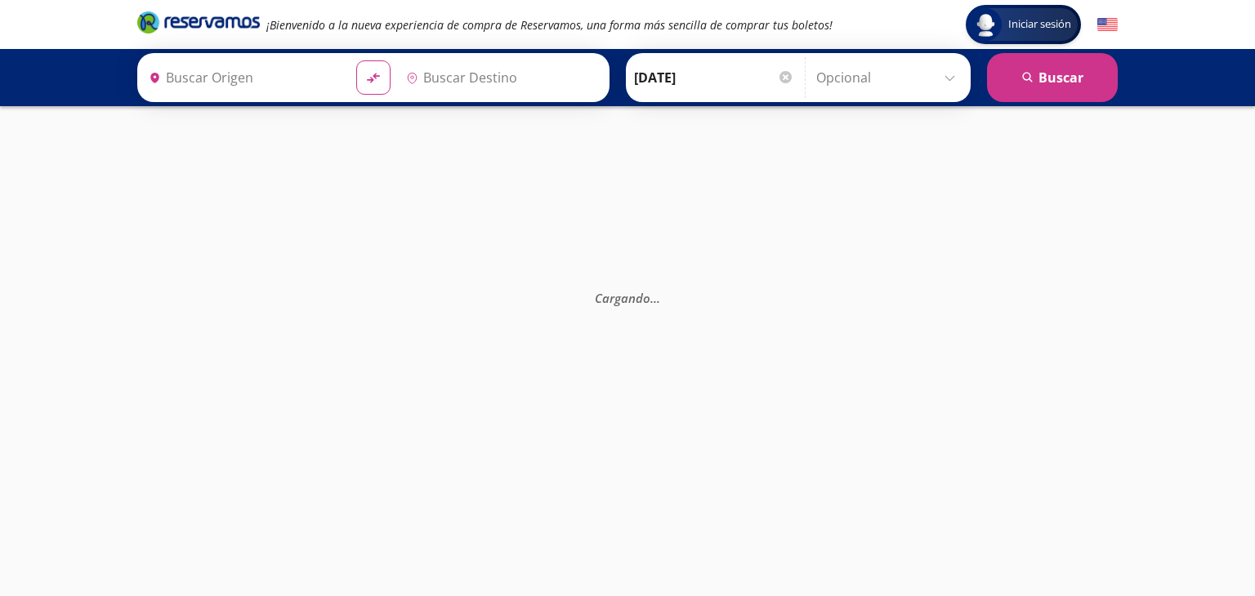
type input "Uruapan, [GEOGRAPHIC_DATA]"
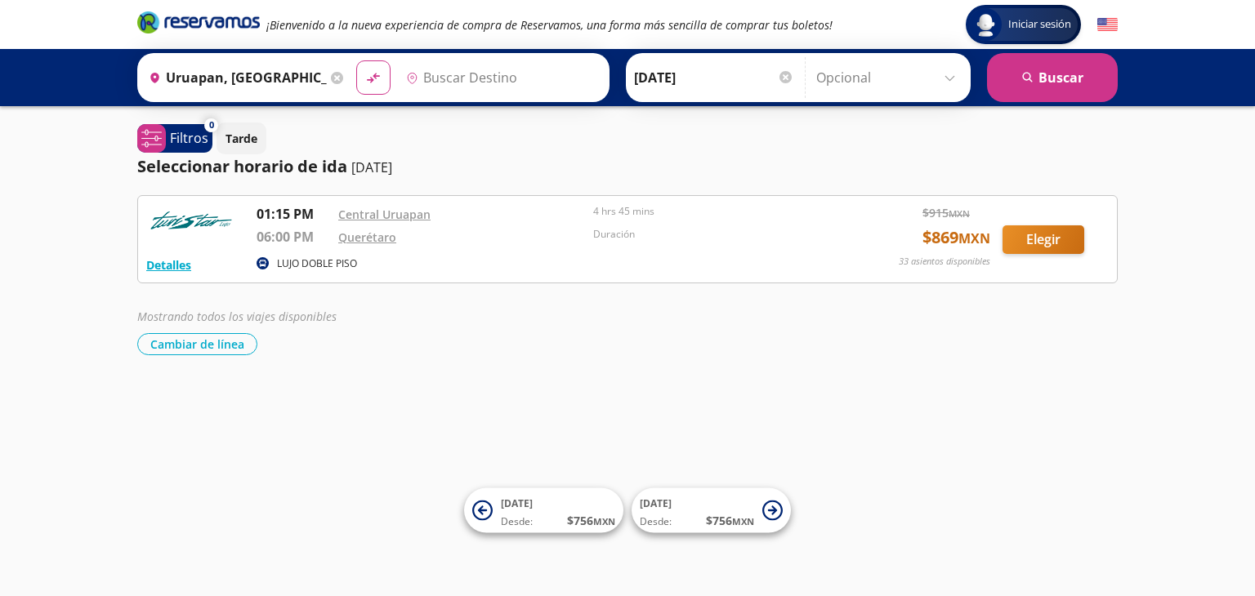
type input "Querétaro, Querétaro"
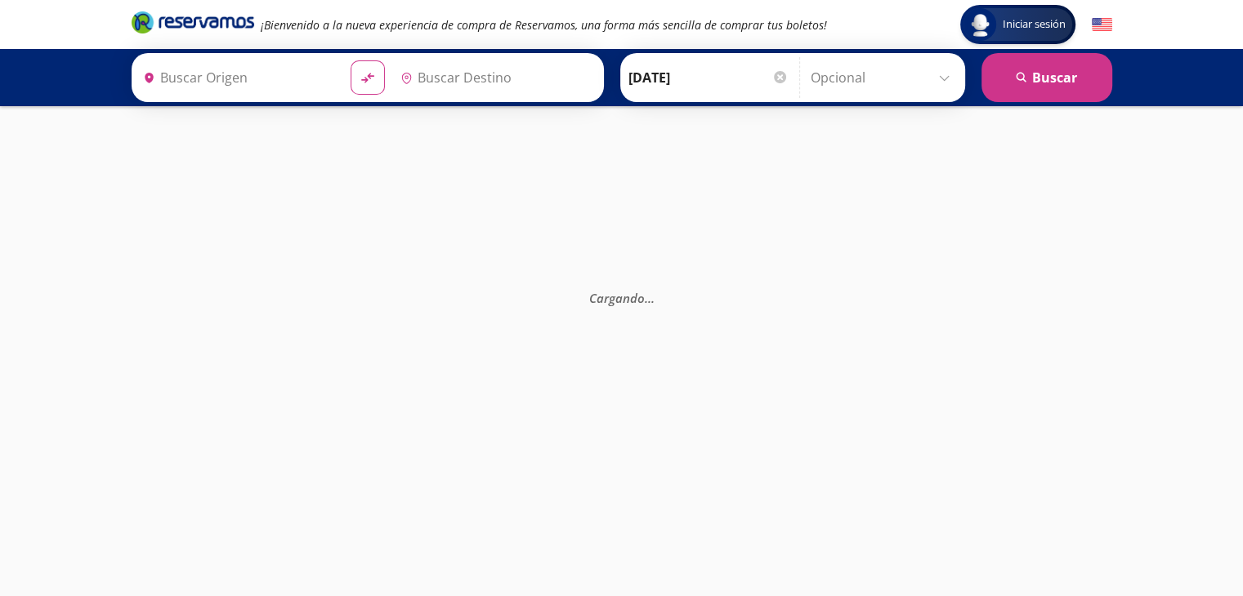
type input "[GEOGRAPHIC_DATA], [GEOGRAPHIC_DATA]"
type input "Querétaro, Querétaro"
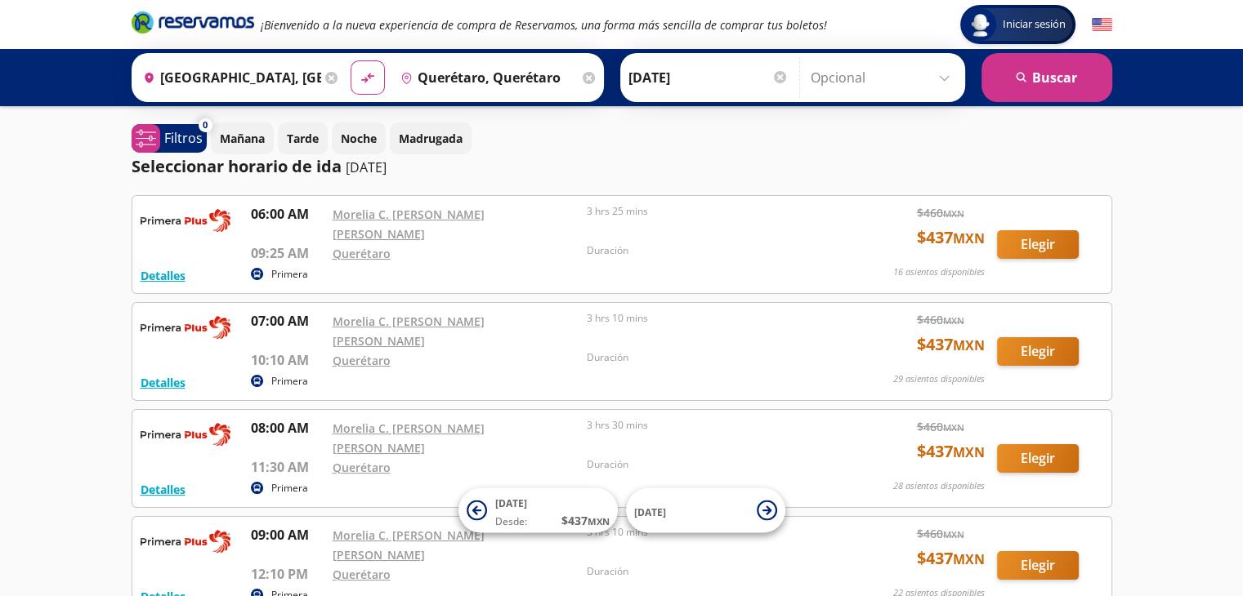
scroll to position [704, 0]
